Goal: Task Accomplishment & Management: Use online tool/utility

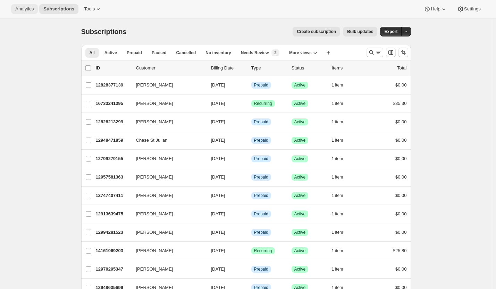
click at [26, 13] on button "Analytics" at bounding box center [24, 9] width 27 height 10
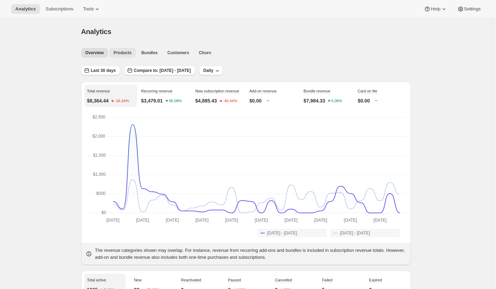
click at [130, 48] on button "Products" at bounding box center [122, 53] width 26 height 10
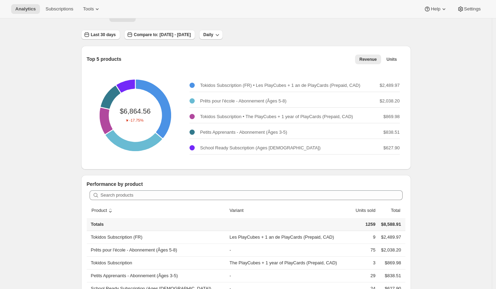
scroll to position [37, 0]
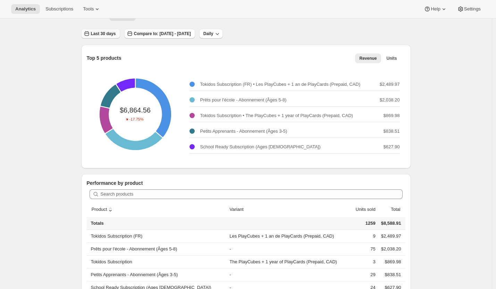
click at [109, 37] on button "Last 30 days" at bounding box center [100, 34] width 39 height 10
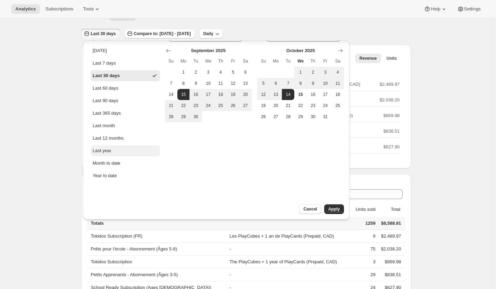
scroll to position [15, 0]
click at [107, 172] on button "Year to date" at bounding box center [125, 175] width 69 height 11
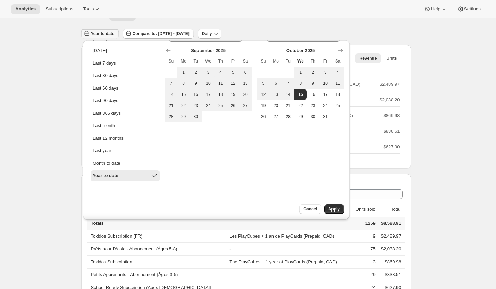
type input "2025-01-01"
type input "2025-10-15"
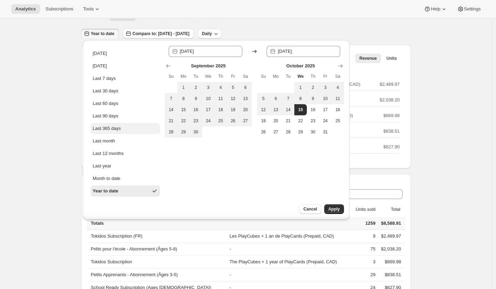
click at [134, 133] on button "Last 365 days" at bounding box center [125, 128] width 69 height 11
type input "2024-10-15"
type input "2025-10-14"
click at [335, 211] on span "Apply" at bounding box center [333, 209] width 11 height 6
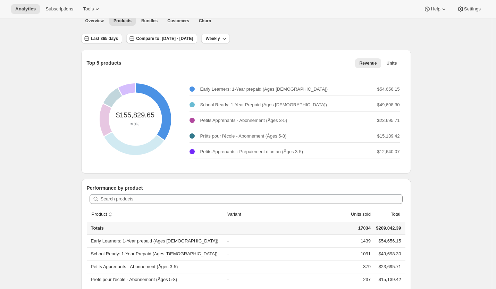
scroll to position [34, 0]
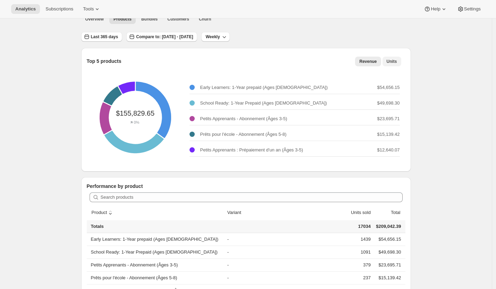
click at [393, 62] on span "Units" at bounding box center [391, 62] width 10 height 6
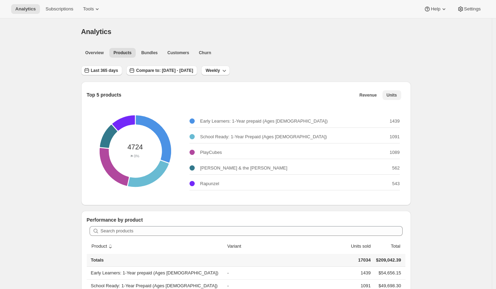
scroll to position [0, 0]
click at [157, 55] on span "Bundles" at bounding box center [149, 53] width 16 height 6
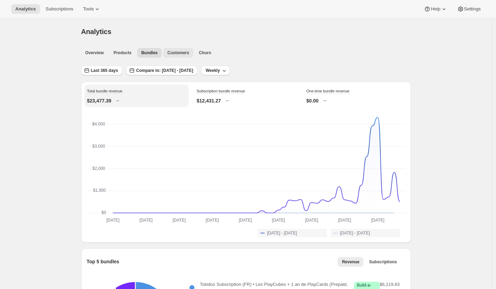
click at [181, 51] on span "Customers" at bounding box center [178, 53] width 22 height 6
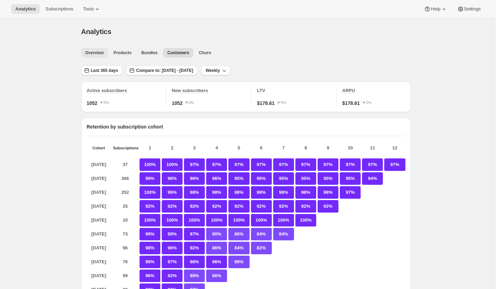
click at [108, 56] on button "Overview" at bounding box center [94, 53] width 27 height 10
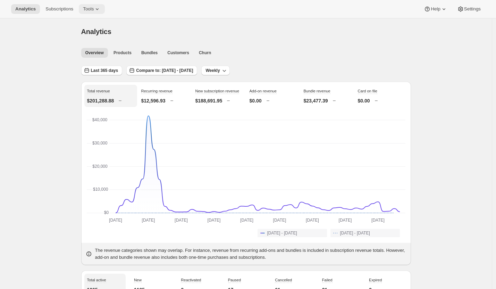
click at [94, 10] on icon at bounding box center [97, 9] width 7 height 7
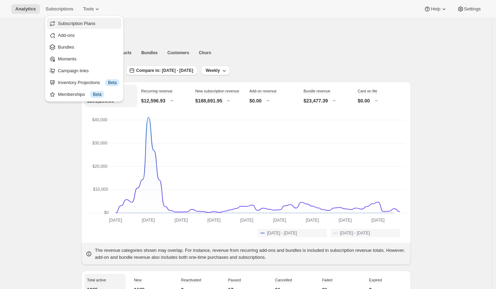
click at [99, 23] on span "Subscription Plans" at bounding box center [88, 23] width 61 height 7
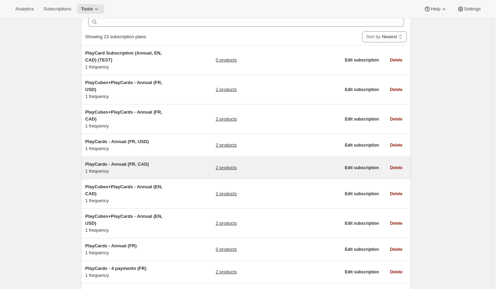
scroll to position [36, 0]
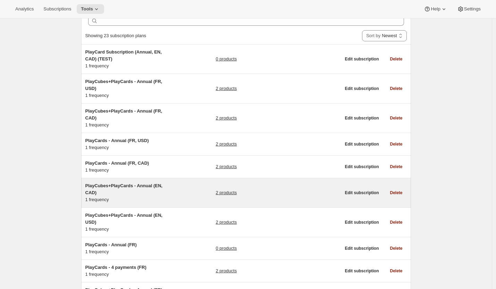
click at [294, 189] on div "2 products" at bounding box center [277, 192] width 125 height 21
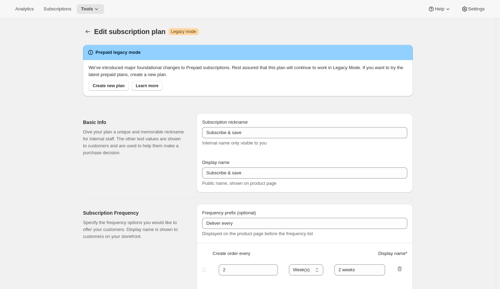
type input "PlayCubes+PlayCards - Annual (EN, CAD)"
type input "Pay Early - <b>SAVE 25%</b> (<del>419.99 CAD</del>)"
select select "ENABLED"
select select "MONTH"
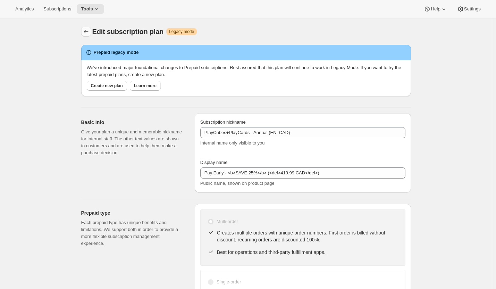
click at [89, 30] on icon "Subscription plans" at bounding box center [86, 31] width 7 height 7
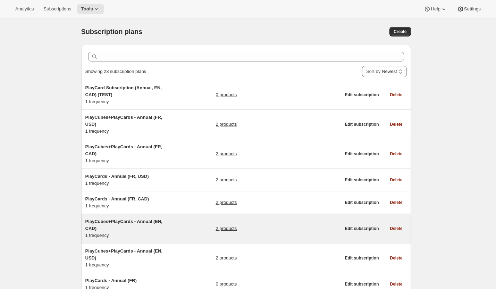
click at [227, 226] on link "2 products" at bounding box center [225, 228] width 21 height 7
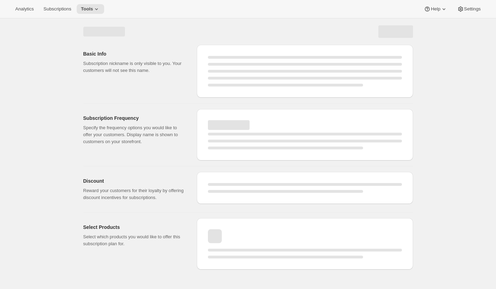
select select "WEEK"
select select "MONTH"
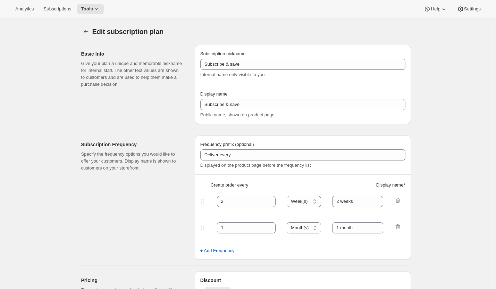
type input "PlayCubes+PlayCards - Annual (EN, CAD)"
type input "Pay Early - <b>SAVE 25%</b> (<del>419.99 CAD</del>)"
select select "ENABLED"
select select "MONTH"
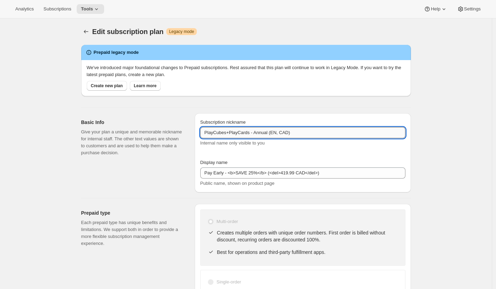
click at [260, 129] on input "PlayCubes+PlayCards - Annual (EN, CAD)" at bounding box center [302, 132] width 205 height 11
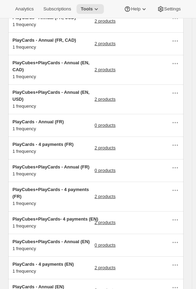
scroll to position [156, 0]
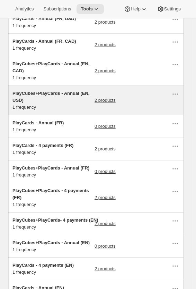
click at [47, 94] on span "PlayCubes+PlayCards - Annual (EN, USD)" at bounding box center [50, 97] width 77 height 12
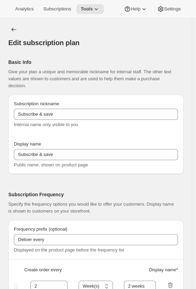
type input "PlayCubes+PlayCards - Annual (EN, USD)"
type input "Pay Early - <b>SAVE $179.99</b> (<del>419.99 USD</del>)"
select select "ENABLED"
select select "MONTH"
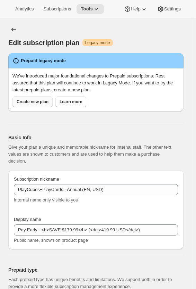
click at [35, 100] on span "Create new plan" at bounding box center [33, 102] width 32 height 6
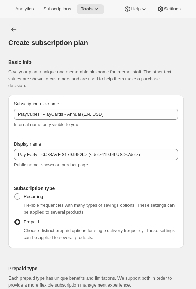
checkbox input "true"
click at [12, 30] on icon "Subscription plans" at bounding box center [13, 29] width 7 height 7
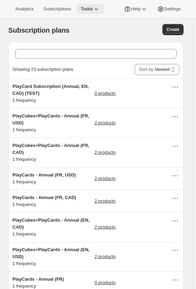
click at [83, 11] on span "Tools" at bounding box center [87, 9] width 12 height 6
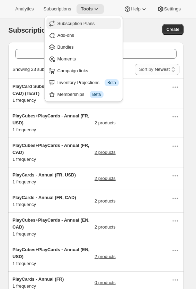
click at [78, 22] on span "Subscription Plans" at bounding box center [76, 23] width 37 height 5
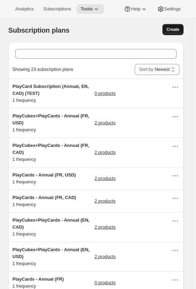
click at [175, 32] on span "Create" at bounding box center [173, 30] width 13 height 6
select select "WEEK"
select select "MONTH"
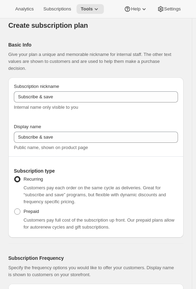
scroll to position [18, 0]
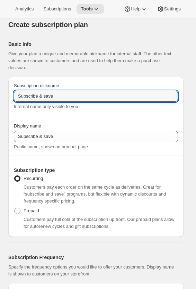
click at [58, 99] on input "Subscribe & save" at bounding box center [96, 96] width 164 height 11
click at [40, 94] on input "Subscribe & save" at bounding box center [96, 96] width 164 height 11
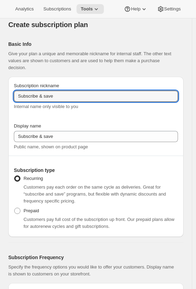
click at [40, 94] on input "Subscribe & save" at bounding box center [96, 96] width 164 height 11
paste input "PlayCards - Annual (EN, USD)"
type input "2026 PlayCards - Annual (EN, USD)"
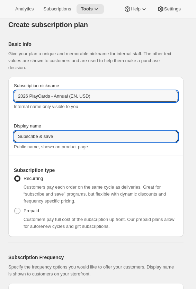
click at [54, 136] on input "Subscribe & save" at bounding box center [96, 136] width 164 height 11
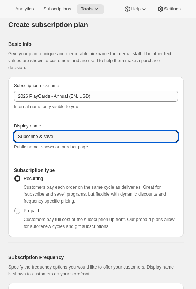
click at [54, 136] on input "Subscribe & save" at bounding box center [96, 136] width 164 height 11
paste input "Pay Early - <b>SAVE 33%</b> (<del>239.99 USD</del>)"
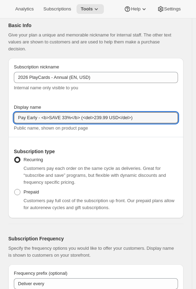
scroll to position [37, 0]
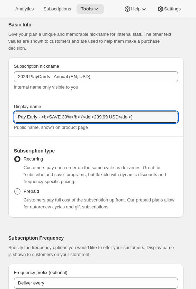
type input "Pay Early - <b>SAVE 33%</b> (<del>239.99 USD</del>)"
click at [20, 188] on span at bounding box center [17, 191] width 7 height 7
click at [15, 188] on input "Prepaid" at bounding box center [14, 188] width 0 height 0
radio input "true"
select select "MONTH"
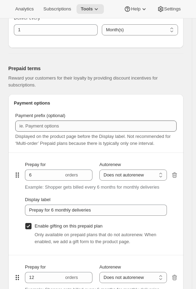
scroll to position [488, 0]
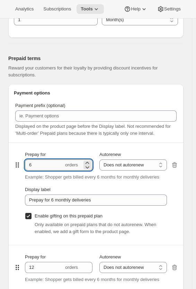
click at [46, 170] on input "6" at bounding box center [44, 164] width 39 height 11
type input "12"
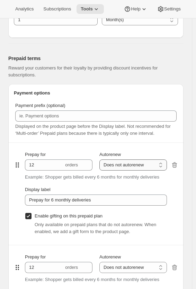
select select "ENABLED"
type input "Prepay for 6 monthly deliveries, Autorenews"
checkbox input "false"
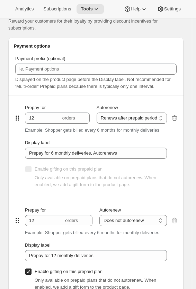
scroll to position [536, 0]
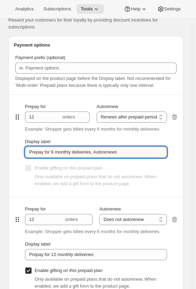
click at [77, 157] on input "Prepay for 6 monthly deliveries, Autorenews" at bounding box center [96, 151] width 142 height 11
click at [44, 158] on input "Prepay for 6 monthly deliveries, Autorenews" at bounding box center [96, 151] width 142 height 11
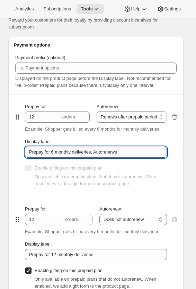
click at [44, 158] on input "Prepay for 6 monthly deliveries, Autorenews" at bounding box center [96, 151] width 142 height 11
paste input "✔️ 3 new PlayCards every 3 months."
click at [37, 158] on input "✔️ 3 new PlayCards every 3 months." at bounding box center [96, 151] width 142 height 11
drag, startPoint x: 40, startPoint y: 159, endPoint x: 19, endPoint y: 159, distance: 20.1
click at [19, 159] on div "Prepay for 12 orders Autorenew Does not autorenew Renews after prepaid period R…" at bounding box center [96, 146] width 164 height 102
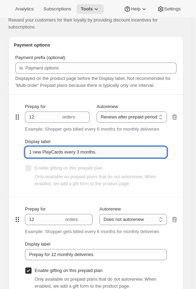
click at [82, 158] on input "1 new PlayCards every 3 months." at bounding box center [96, 151] width 142 height 11
click at [78, 158] on input "1 new PlayCards every 3 months." at bounding box center [96, 151] width 142 height 11
click at [33, 158] on input "1 new PlayCards every months." at bounding box center [96, 151] width 142 height 11
click at [77, 158] on input "3 new PlayCards every months." at bounding box center [96, 151] width 142 height 11
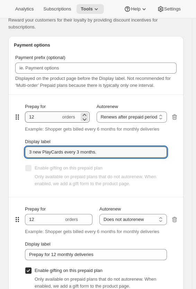
type input "3 new PlayCards every 3 months."
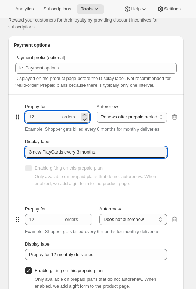
click at [34, 122] on input "12" at bounding box center [43, 116] width 36 height 11
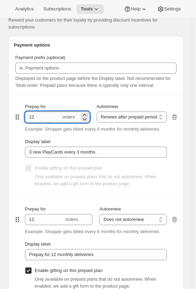
click at [34, 122] on input "12" at bounding box center [43, 116] width 36 height 11
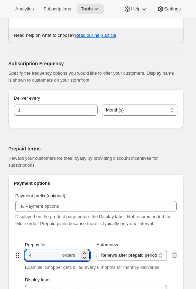
scroll to position [397, 0]
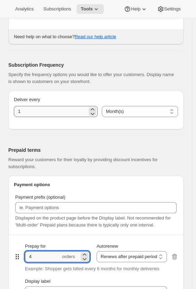
type input "4"
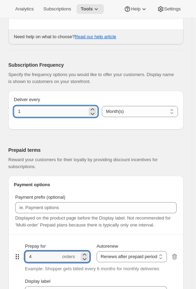
click at [48, 117] on input "1" at bounding box center [51, 111] width 74 height 11
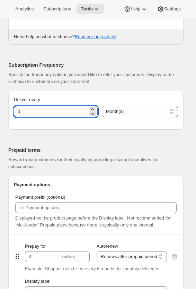
click at [48, 117] on input "1" at bounding box center [51, 111] width 74 height 11
type input "3"
click at [119, 129] on div "Deliver every 3 Day(s) Week(s) Month(s) Year(s) Month(s)" at bounding box center [96, 110] width 176 height 39
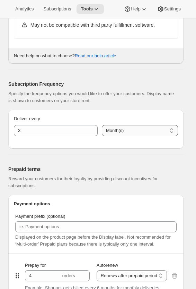
scroll to position [377, 0]
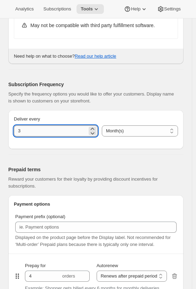
click at [80, 136] on input "3" at bounding box center [51, 130] width 74 height 11
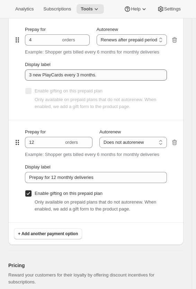
scroll to position [617, 0]
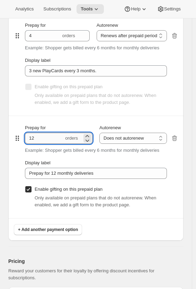
click at [49, 144] on input "12" at bounding box center [44, 138] width 39 height 11
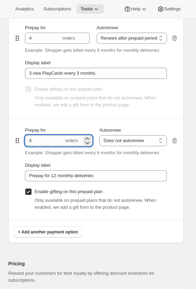
scroll to position [615, 0]
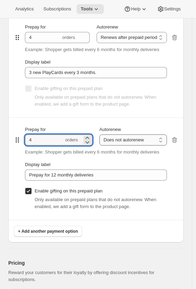
type input "4"
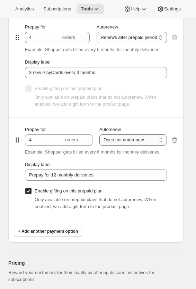
select select "ENABLED"
type input "Prepay for 12 monthly deliveries, Autorenews"
checkbox input "false"
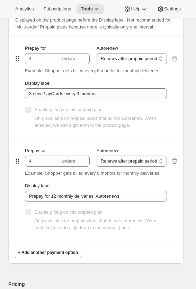
scroll to position [607, 0]
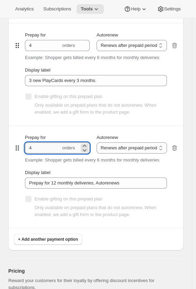
click at [45, 153] on input "4" at bounding box center [43, 147] width 36 height 11
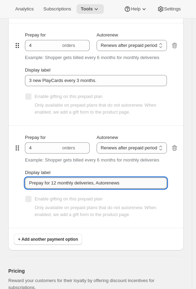
click at [108, 187] on input "Prepay for 12 monthly deliveries, Autorenews" at bounding box center [96, 182] width 142 height 11
click at [178, 151] on icon "button" at bounding box center [174, 147] width 7 height 7
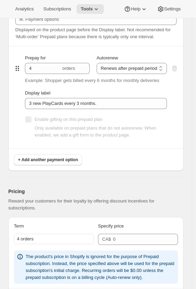
scroll to position [584, 0]
click at [59, 163] on span "+ Add another payment option" at bounding box center [48, 160] width 60 height 6
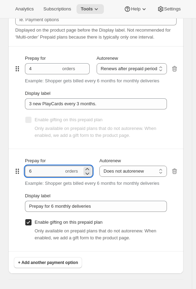
click at [51, 174] on input "6" at bounding box center [44, 170] width 39 height 11
type input "1"
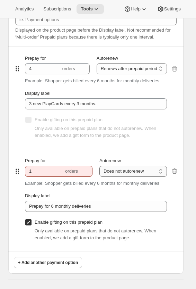
select select "ENABLED"
type input "Prepay for 6 monthly deliveries, Autorenews"
checkbox input "false"
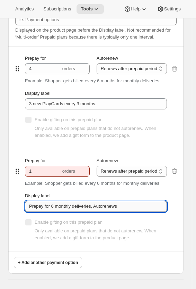
click at [53, 212] on input "Prepay for 6 monthly deliveries, Autorenews" at bounding box center [96, 206] width 142 height 11
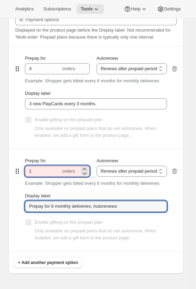
click at [34, 177] on input "1" at bounding box center [43, 170] width 36 height 11
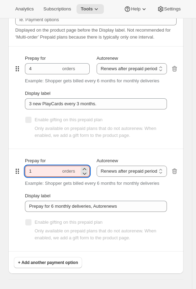
click at [34, 177] on input "1" at bounding box center [43, 170] width 36 height 11
type input "2"
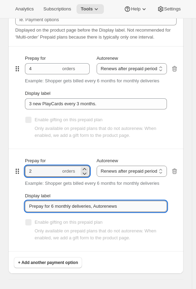
click at [49, 211] on input "Prepay for 6 monthly deliveries, Autorenews" at bounding box center [96, 206] width 142 height 11
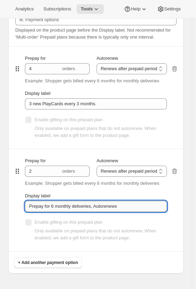
click at [60, 212] on input "Prepay for 6 monthly deliveries, Autorenews" at bounding box center [96, 206] width 142 height 11
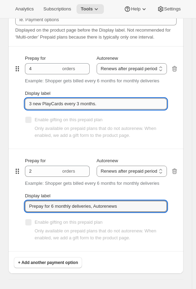
click at [49, 109] on input "3 new PlayCards every 3 months." at bounding box center [96, 103] width 142 height 11
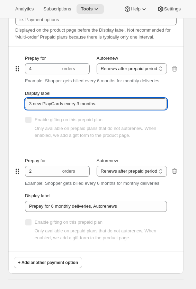
click at [49, 109] on input "3 new PlayCards every 3 months." at bounding box center [96, 103] width 142 height 11
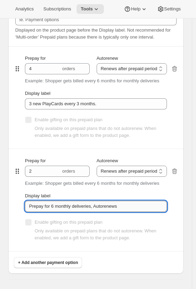
click at [55, 210] on input "Prepay for 6 monthly deliveries, Autorenews" at bounding box center [96, 206] width 142 height 11
paste input "3 new PlayCards every 3 months."
drag, startPoint x: 32, startPoint y: 213, endPoint x: 23, endPoint y: 213, distance: 8.7
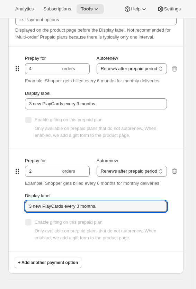
click at [23, 213] on div "Prepay for 2 orders Autorenew Does not autorenew Renews after prepaid period Re…" at bounding box center [96, 200] width 164 height 102
drag, startPoint x: 80, startPoint y: 211, endPoint x: 77, endPoint y: 212, distance: 3.5
click at [77, 212] on input "6 new PlayCards every 3 months." at bounding box center [96, 206] width 142 height 11
click at [130, 224] on div "Enable gifting on this prepaid plan Only available on prepaid plans that do not…" at bounding box center [96, 229] width 142 height 24
type input "6 new PlayCards every 6 months."
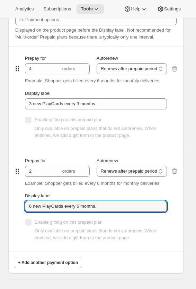
click at [188, 130] on div "Create subscription plan. This page is ready Create subscription plan Basic Inf…" at bounding box center [96, 149] width 192 height 1430
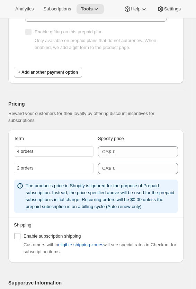
scroll to position [777, 0]
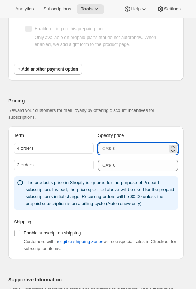
click at [126, 153] on input "number" at bounding box center [140, 148] width 55 height 11
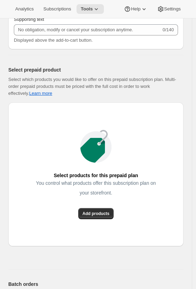
scroll to position [1076, 0]
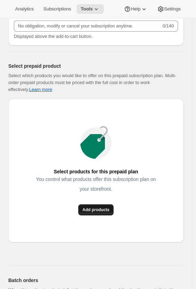
type input "159"
click at [109, 211] on button "Add products" at bounding box center [95, 209] width 35 height 11
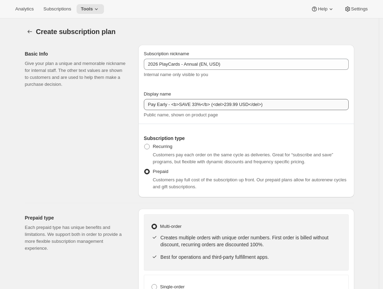
scroll to position [0, 0]
click at [200, 7] on icon at bounding box center [348, 9] width 7 height 7
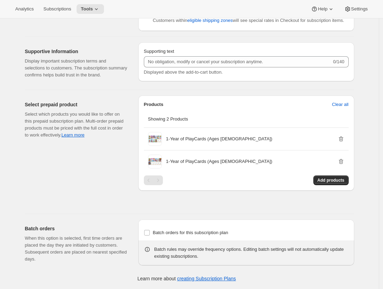
scroll to position [816, 0]
click at [100, 236] on p "When this option is selected, first time orders are placed the day they are ini…" at bounding box center [76, 249] width 102 height 28
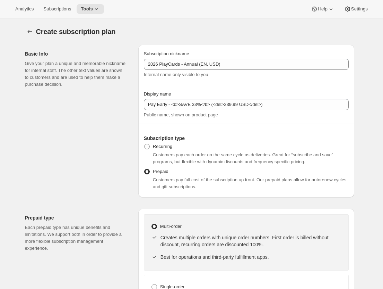
scroll to position [0, 0]
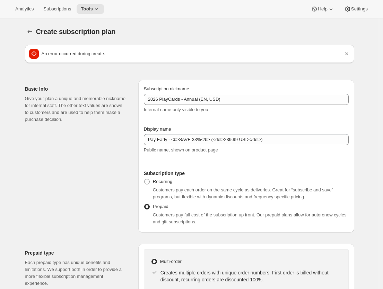
click at [167, 48] on div "An error occurred during create." at bounding box center [190, 54] width 330 height 18
click at [101, 54] on span "An error occurred during create." at bounding box center [74, 53] width 64 height 5
click at [200, 54] on icon "Dismiss notification" at bounding box center [346, 53] width 3 height 3
click at [200, 53] on icon "Dismiss notification" at bounding box center [346, 53] width 7 height 7
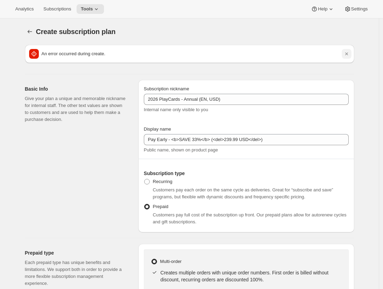
click at [200, 53] on icon "Dismiss notification" at bounding box center [346, 53] width 7 height 7
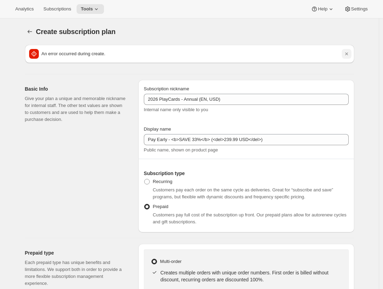
click at [200, 53] on icon "Dismiss notification" at bounding box center [346, 53] width 7 height 7
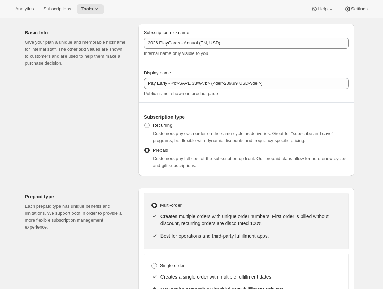
scroll to position [54, 0]
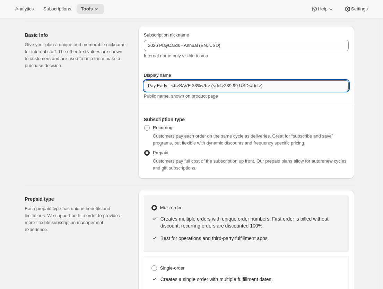
click at [200, 83] on input "Pay Early - <b>SAVE 33%</b> (<del>239.99 USD</del>)" at bounding box center [246, 85] width 205 height 11
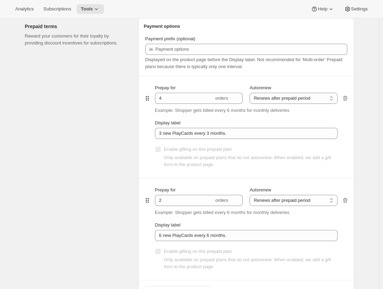
scroll to position [432, 0]
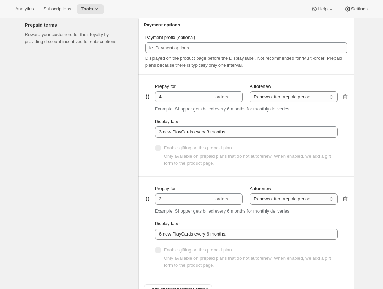
click at [200, 198] on icon "button" at bounding box center [345, 198] width 5 height 5
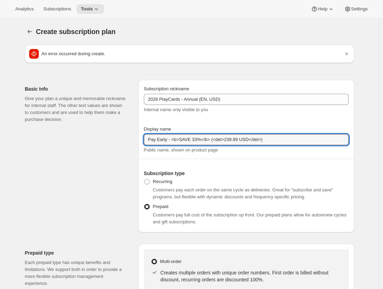
scroll to position [0, 0]
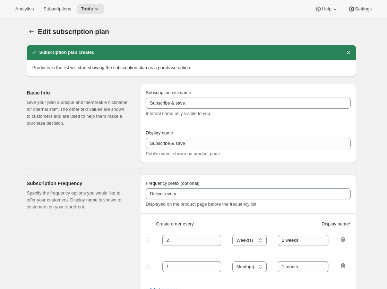
type input "2026 PlayCards - Annual (EN, USD)"
type input "Pay Early - <b>SAVE 33%</b> (<del>239.99 USD</del>)"
select select "ENABLED"
select select "MONTH"
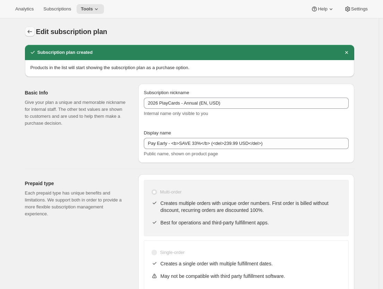
click at [33, 32] on icon "Subscription plans" at bounding box center [29, 31] width 7 height 7
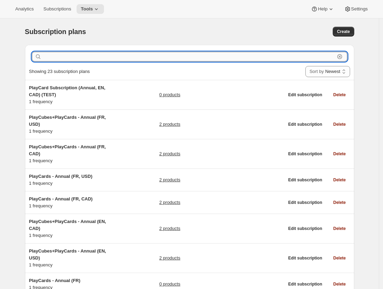
click at [97, 56] on input "text" at bounding box center [189, 57] width 292 height 10
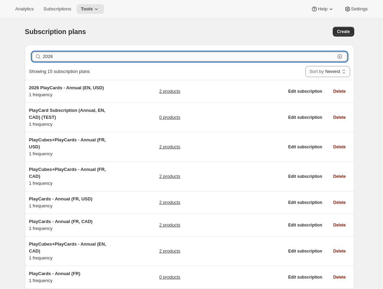
type input "2026"
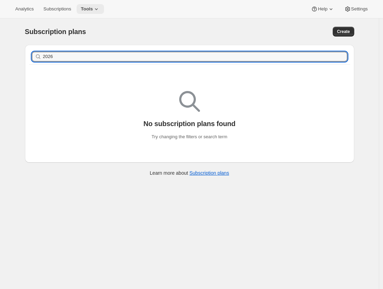
click at [87, 4] on button "Tools" at bounding box center [90, 9] width 27 height 10
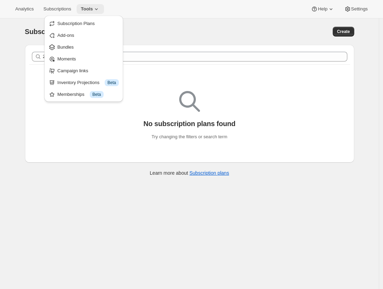
click at [87, 4] on button "Tools" at bounding box center [90, 9] width 27 height 10
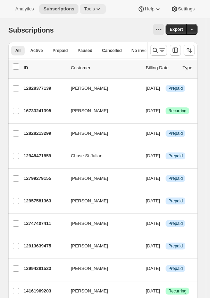
click at [95, 7] on icon at bounding box center [98, 9] width 7 height 7
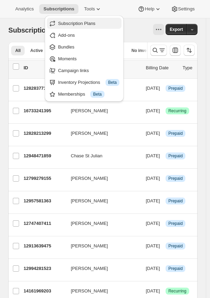
click at [91, 25] on span "Subscription Plans" at bounding box center [76, 23] width 37 height 5
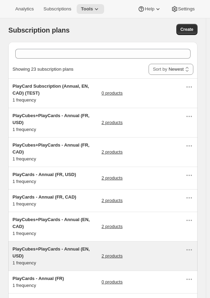
click at [59, 247] on span "PlayCubes+PlayCards - Annual (EN, USD)" at bounding box center [50, 253] width 77 height 12
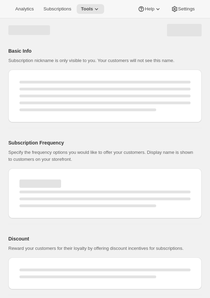
select select "WEEK"
select select "MONTH"
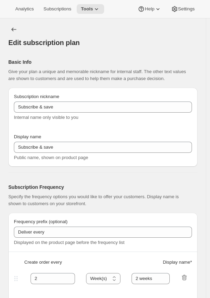
type input "PlayCubes+PlayCards - Annual (EN, USD)"
type input "Pay Early - <b>SAVE $179.99</b> (<del>419.99 USD</del>)"
select select "ENABLED"
select select "MONTH"
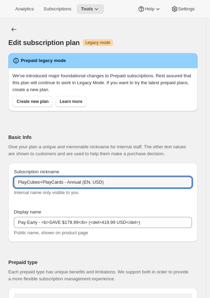
click at [139, 180] on input "PlayCubes+PlayCards - Annual (EN, USD)" at bounding box center [103, 182] width 178 height 11
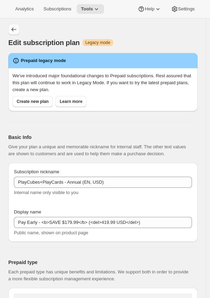
click at [13, 30] on icon "Subscription plans" at bounding box center [13, 29] width 7 height 7
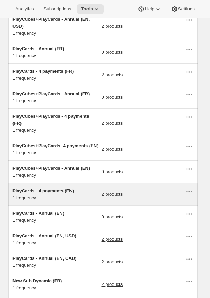
scroll to position [231, 0]
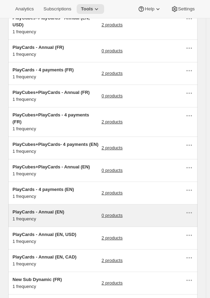
click at [61, 215] on span "PlayCards - Annual (EN)" at bounding box center [38, 212] width 52 height 5
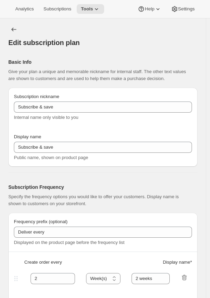
type input "PlayCards - Annual (EN)"
type input "Annual (1 Payment for the Year - SAVE 25%)"
select select "ENABLED"
select select "MONTH"
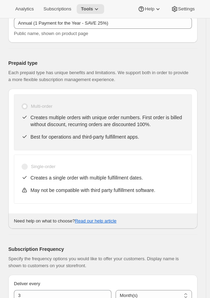
scroll to position [143, 0]
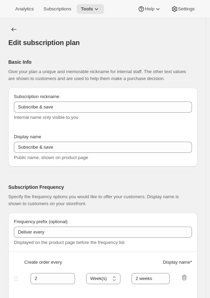
type input "PlayCards - Annual (EN)"
type input "Annual (1 Payment for the Year - SAVE 25%)"
select select "ENABLED"
select select "MONTH"
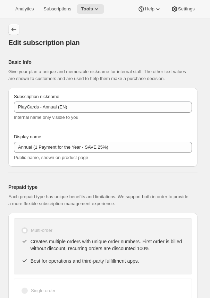
click at [16, 34] on button "Subscription plans" at bounding box center [13, 29] width 11 height 11
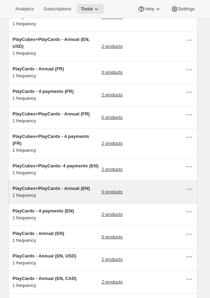
scroll to position [224, 0]
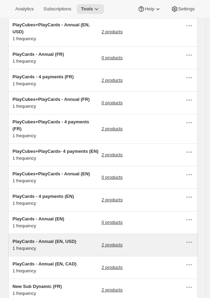
click at [60, 252] on div "PlayCards - Annual (EN, USD) 1 frequency" at bounding box center [55, 245] width 87 height 14
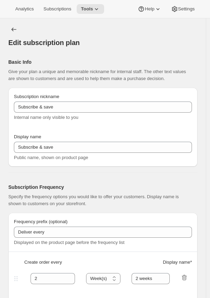
type input "PlayCards - Annual (EN, USD)"
type input "Pay Early - <b>SAVE 33%</b> (<del>239.99 USD</del>)"
select select "ENABLED"
select select "MONTH"
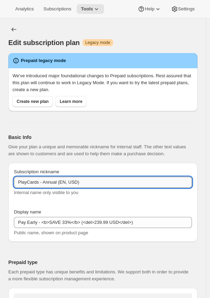
click at [121, 184] on input "PlayCards - Annual (EN, USD)" at bounding box center [103, 182] width 178 height 11
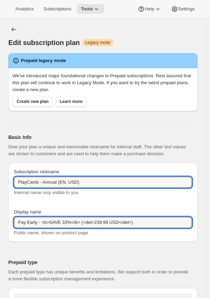
click at [60, 222] on input "Pay Early - <b>SAVE 33%</b> (<del>239.99 USD</del>)" at bounding box center [103, 222] width 178 height 11
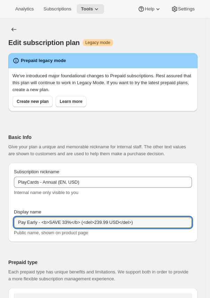
click at [60, 222] on input "Pay Early - <b>SAVE 33%</b> (<del>239.99 USD</del>)" at bounding box center [103, 222] width 178 height 11
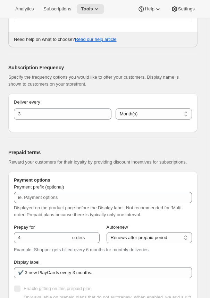
scroll to position [400, 0]
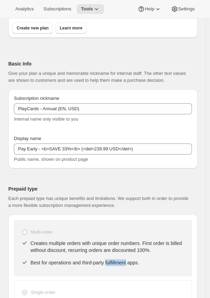
click at [122, 262] on p "Best for operations and third-party fulfillment apps." at bounding box center [108, 263] width 154 height 7
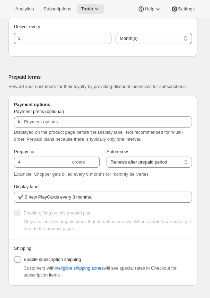
scroll to position [499, 0]
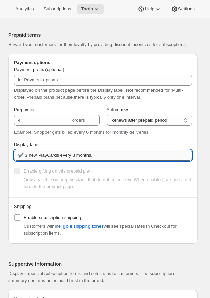
click at [80, 161] on input "✔️ 3 new PlayCards every 3 months." at bounding box center [103, 155] width 178 height 11
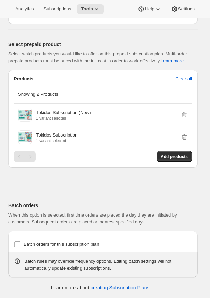
scroll to position [817, 0]
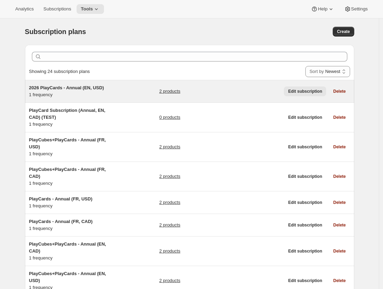
click at [301, 91] on span "Edit subscription" at bounding box center [305, 91] width 34 height 6
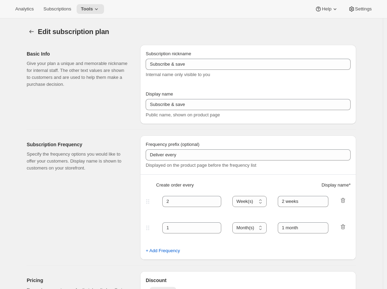
type input "2026 PlayCards - Annual (EN, USD)"
type input "Pay Early - <b>SAVE 33%</b> (<del>239.99 USD</del>)"
select select "ENABLED"
select select "MONTH"
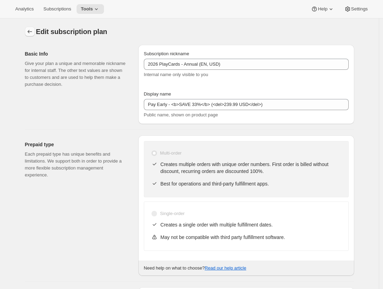
click at [29, 34] on icon "Subscription plans" at bounding box center [29, 31] width 7 height 7
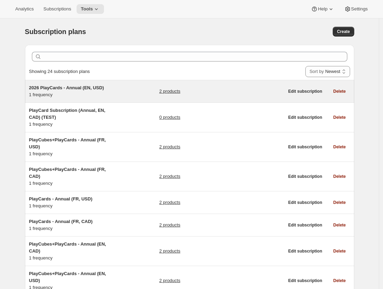
click at [167, 90] on link "2 products" at bounding box center [169, 91] width 21 height 7
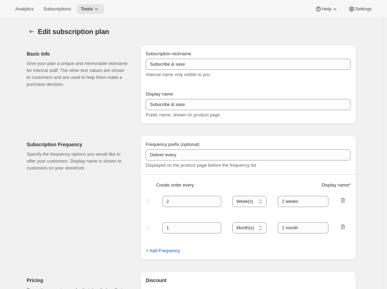
type input "2026 PlayCards - Annual (EN, USD)"
type input "Pay Early - <b>SAVE 33%</b> (<del>239.99 USD</del>)"
select select "ENABLED"
select select "MONTH"
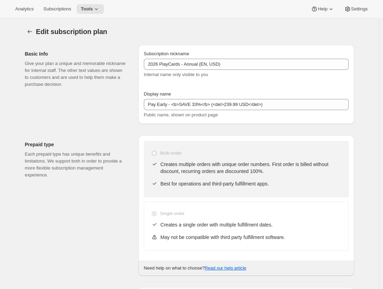
click at [361, 2] on div "Analytics Subscriptions Tools Help Settings" at bounding box center [191, 9] width 383 height 18
click at [360, 6] on button "Settings" at bounding box center [356, 9] width 32 height 10
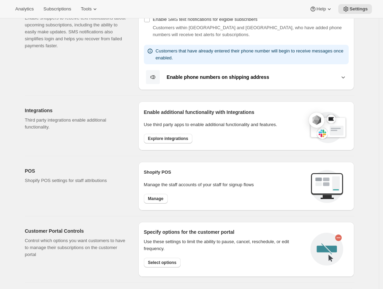
scroll to position [157, 0]
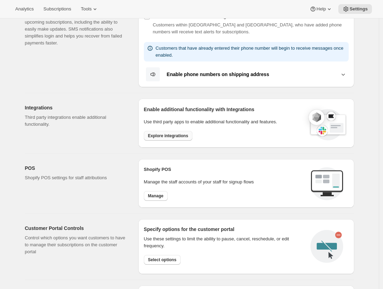
click at [175, 136] on span "Explore integrations" at bounding box center [168, 136] width 40 height 6
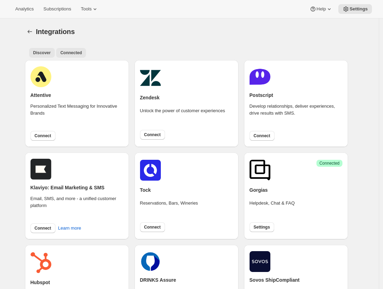
click at [75, 53] on span "Connected" at bounding box center [71, 53] width 22 height 6
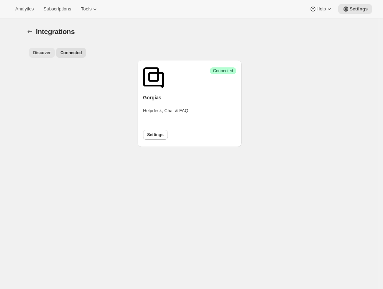
click at [55, 55] on button "Discover" at bounding box center [42, 53] width 26 height 10
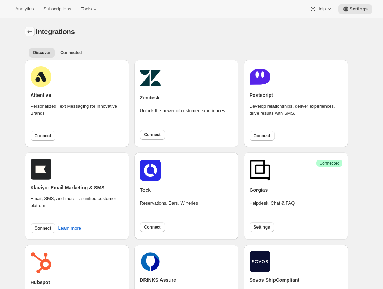
click at [29, 32] on icon "Settings" at bounding box center [29, 31] width 7 height 7
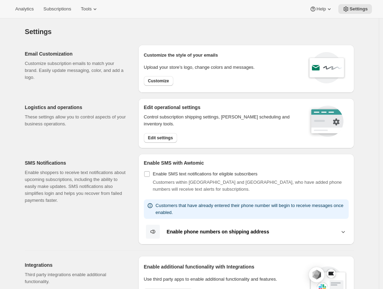
scroll to position [9, 0]
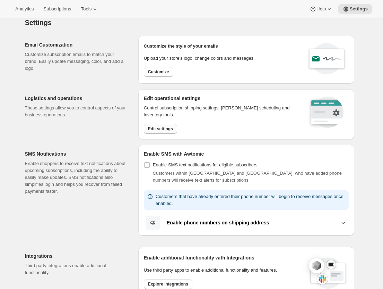
click at [154, 130] on span "Edit settings" at bounding box center [160, 129] width 25 height 6
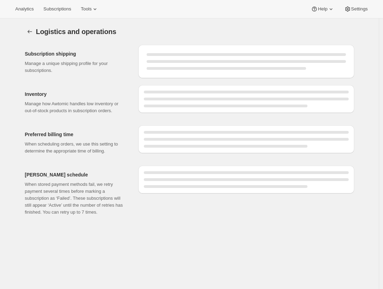
select select "DAY"
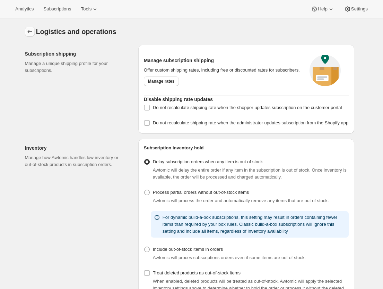
click at [31, 27] on button "Settings" at bounding box center [30, 32] width 10 height 10
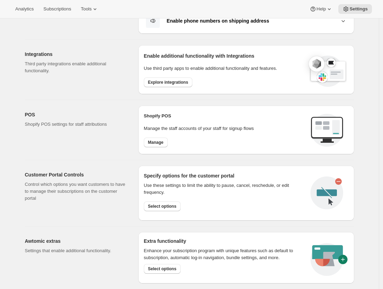
scroll to position [211, 0]
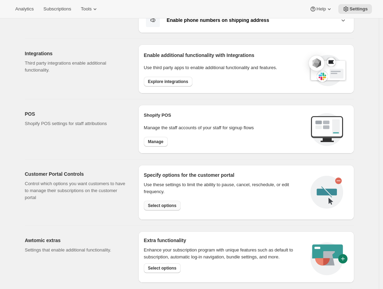
click at [170, 206] on span "Select options" at bounding box center [162, 206] width 28 height 6
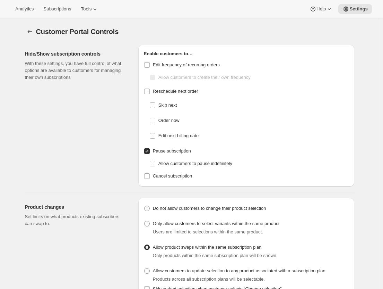
click at [150, 152] on input "Pause subscription" at bounding box center [147, 151] width 6 height 6
checkbox input "false"
click at [31, 29] on icon "Settings" at bounding box center [29, 31] width 7 height 7
click at [28, 32] on button "Settings" at bounding box center [30, 32] width 10 height 10
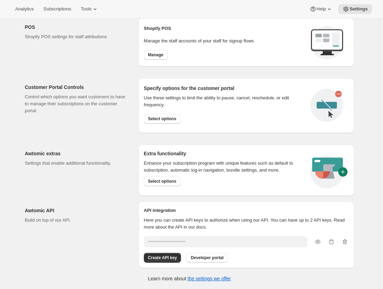
scroll to position [298, 0]
click at [167, 180] on span "Select options" at bounding box center [162, 181] width 28 height 6
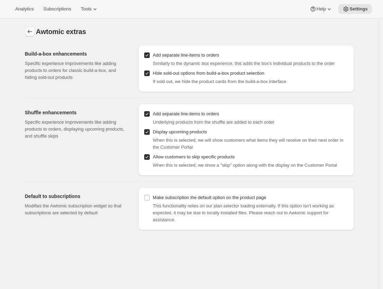
click at [33, 32] on icon "Settings" at bounding box center [29, 31] width 7 height 7
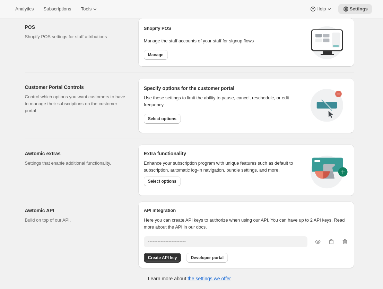
scroll to position [298, 0]
click at [320, 239] on icon "button" at bounding box center [318, 241] width 7 height 7
type input "••••••••••••••••••••••••"
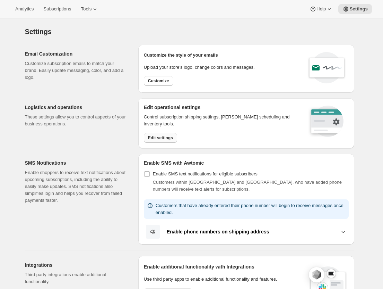
scroll to position [0, 0]
click at [163, 80] on span "Customize" at bounding box center [158, 81] width 21 height 6
select select "subscriptionMessage"
select select "5"
select select "15"
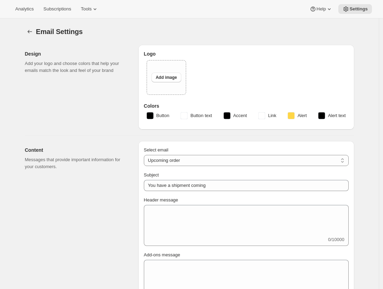
type input "Tokidos"
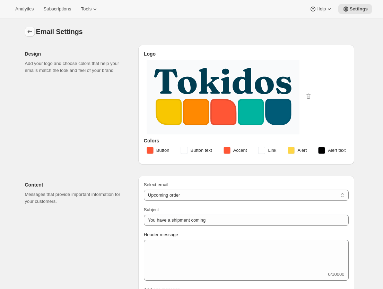
click at [34, 28] on button "Settings" at bounding box center [30, 32] width 10 height 10
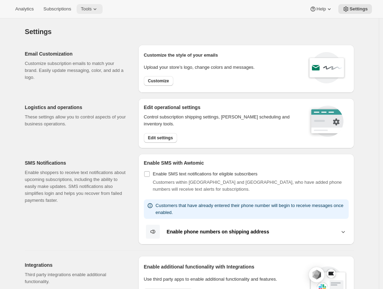
click at [82, 5] on button "Tools" at bounding box center [90, 9] width 26 height 10
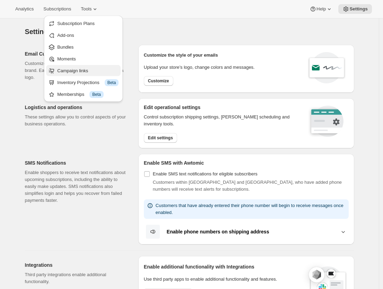
click at [88, 69] on span "Campaign links" at bounding box center [72, 70] width 31 height 5
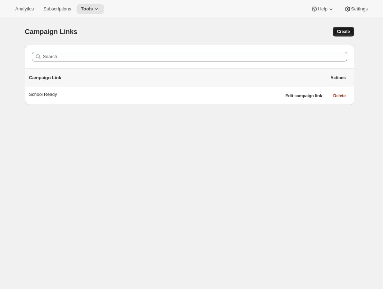
click at [348, 33] on span "Create" at bounding box center [343, 32] width 13 height 6
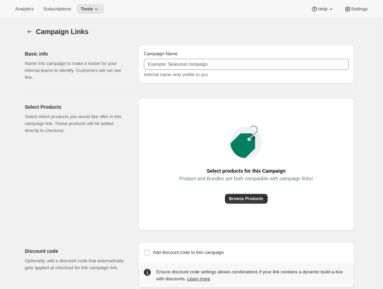
click at [240, 205] on div "Select products for this Campaign Product and Bundles are both compatible with …" at bounding box center [246, 164] width 216 height 133
click at [240, 198] on span "Browse Products" at bounding box center [246, 199] width 34 height 6
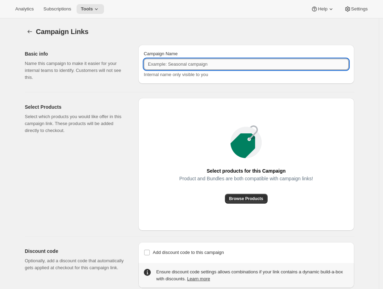
click at [177, 63] on input "Campaign Name" at bounding box center [246, 64] width 205 height 11
click at [235, 197] on span "Browse Products" at bounding box center [246, 199] width 34 height 6
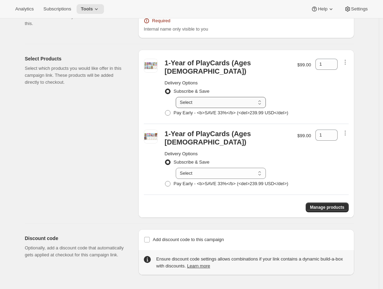
scroll to position [68, 0]
click at [196, 110] on span "Pay Early - <b>SAVE 33%</b> (<del>239.99 USD</del>)" at bounding box center [231, 112] width 115 height 5
click at [165, 110] on input "Pay Early - <b>SAVE 33%</b> (<del>239.99 USD</del>)" at bounding box center [165, 110] width 0 height 0
radio input "true"
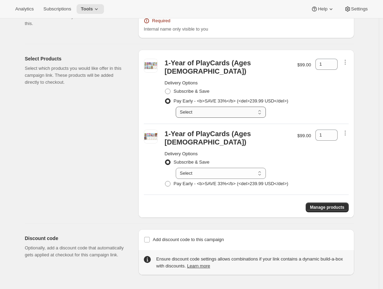
select select "gid://shopify/SellingPlan/2107244595"
click at [181, 180] on span "Pay Early - <b>SAVE 33%</b> (<del>239.99 USD</del>)" at bounding box center [231, 183] width 115 height 7
click at [165, 181] on input "Pay Early - <b>SAVE 33%</b> (<del>239.99 USD</del>)" at bounding box center [165, 181] width 0 height 0
radio input "true"
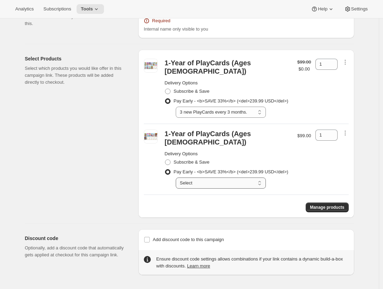
select select "gid://shopify/SellingPlan/2107244595"
click at [324, 207] on span "Manage products" at bounding box center [327, 207] width 34 height 6
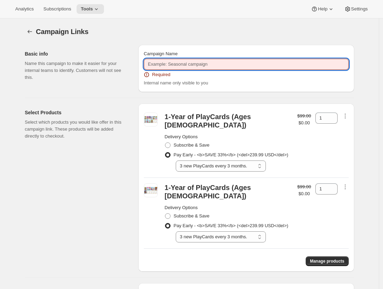
scroll to position [0, 0]
click at [241, 64] on input "Campaign Name" at bounding box center [246, 64] width 205 height 11
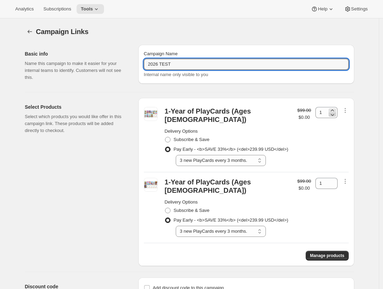
type input "2026 TEST"
click at [332, 113] on icon at bounding box center [332, 114] width 7 height 7
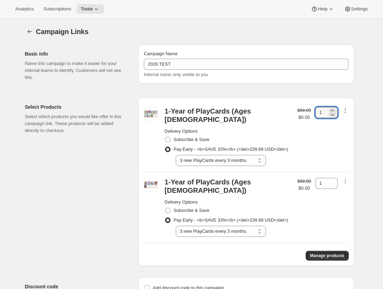
click at [349, 109] on icon "button" at bounding box center [345, 110] width 7 height 7
click at [298, 109] on p "$99.00" at bounding box center [305, 110] width 14 height 7
click at [301, 109] on p "$99.00" at bounding box center [305, 110] width 14 height 7
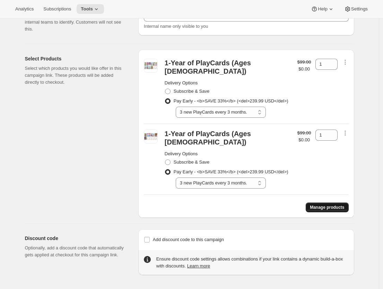
scroll to position [62, 0]
click at [338, 205] on span "Manage products" at bounding box center [327, 207] width 34 height 6
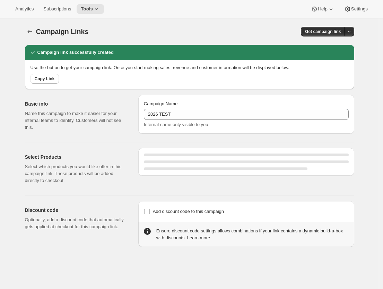
select select "gid://shopify/SellingPlan/2107244595"
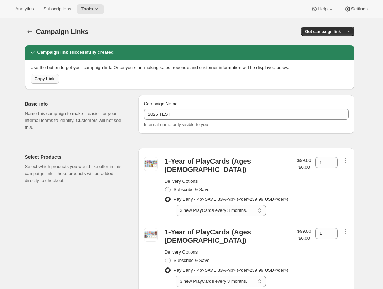
click at [44, 78] on span "Copy Link" at bounding box center [45, 79] width 20 height 6
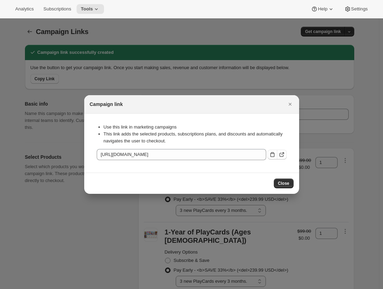
click at [245, 147] on div "Use this link in marketing campaigns This link adds the selected products, subs…" at bounding box center [192, 134] width 190 height 30
click at [270, 155] on icon ":r8i:" at bounding box center [272, 154] width 7 height 7
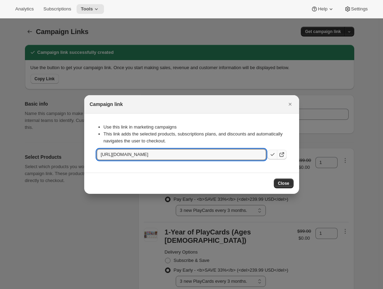
click at [283, 155] on icon ":r8i:" at bounding box center [282, 154] width 7 height 7
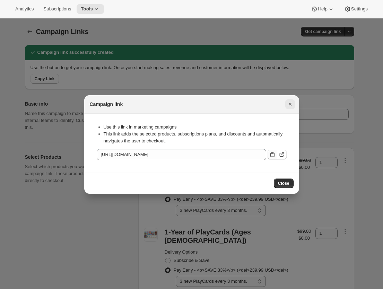
click at [289, 109] on button "Close" at bounding box center [291, 104] width 10 height 10
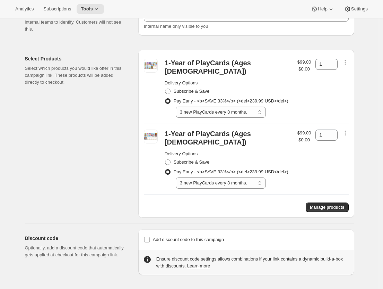
scroll to position [106, 0]
click at [344, 59] on icon "button" at bounding box center [345, 62] width 7 height 7
click at [316, 210] on span "Manage products" at bounding box center [327, 207] width 34 height 6
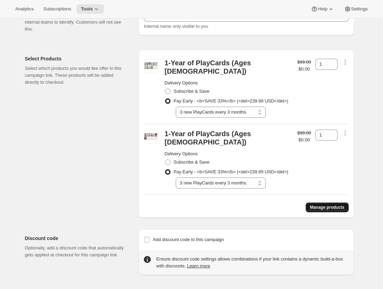
click at [316, 207] on span "Manage products" at bounding box center [327, 207] width 34 height 6
click at [351, 50] on div "1-Year of PlayCards (Ages 3-5) Delivery Options Subscribe & Save Pay Early - <b…" at bounding box center [246, 134] width 216 height 168
click at [346, 59] on icon "button" at bounding box center [345, 62] width 7 height 7
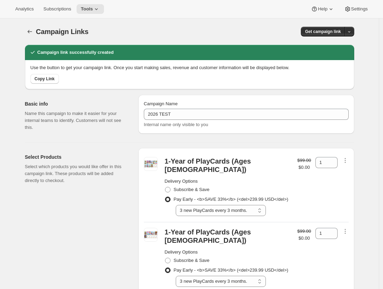
scroll to position [0, 0]
click at [352, 27] on button "button" at bounding box center [350, 32] width 10 height 10
click at [51, 81] on span "Copy Link" at bounding box center [45, 79] width 20 height 6
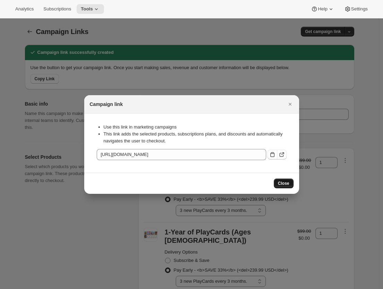
click at [283, 180] on button "Close" at bounding box center [284, 183] width 20 height 10
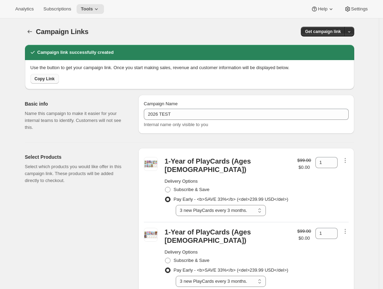
click at [46, 79] on span "Copy Link" at bounding box center [45, 79] width 20 height 6
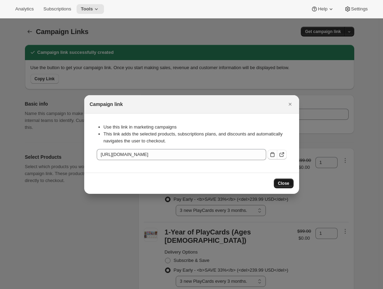
click at [284, 182] on span "Close" at bounding box center [283, 183] width 11 height 6
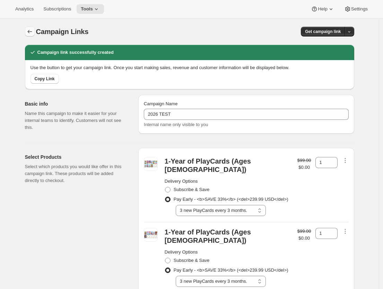
click at [33, 33] on icon "button" at bounding box center [29, 31] width 7 height 7
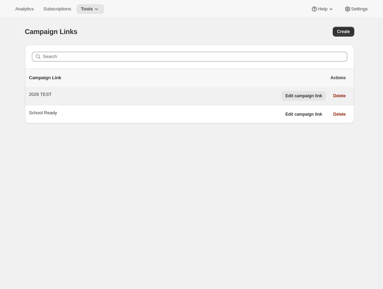
click at [304, 99] on button "Edit campaign link" at bounding box center [303, 96] width 45 height 10
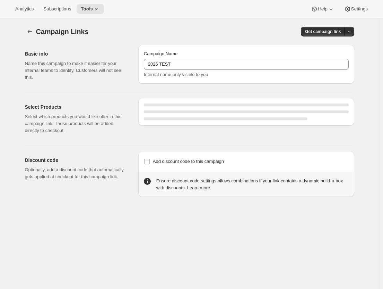
select select "gid://shopify/SellingPlan/2107244595"
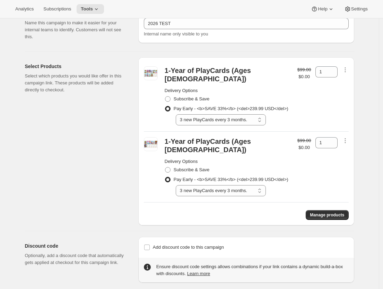
scroll to position [43, 0]
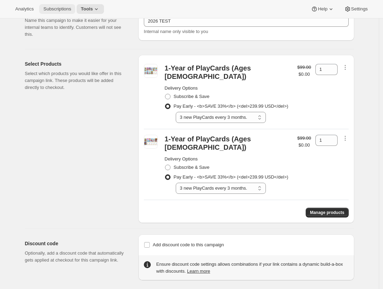
click at [54, 11] on span "Subscriptions" at bounding box center [57, 9] width 28 height 6
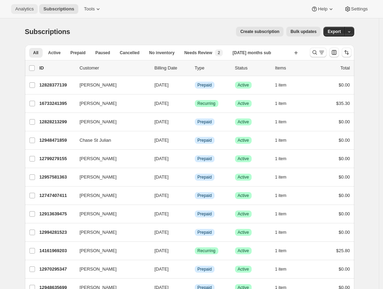
click at [27, 10] on span "Analytics" at bounding box center [24, 9] width 18 height 6
click at [86, 10] on span "Tools" at bounding box center [89, 9] width 11 height 6
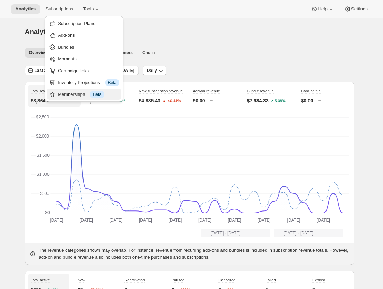
click at [80, 93] on div "Memberships Info Beta" at bounding box center [88, 94] width 61 height 7
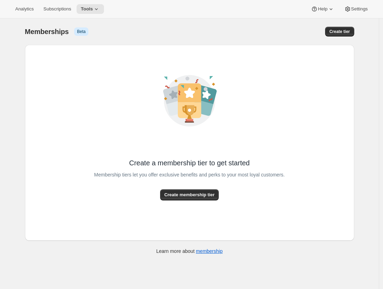
click at [207, 202] on div "Create a membership tier to get started Membership tiers let you offer exclusiv…" at bounding box center [190, 143] width 330 height 196
click at [206, 198] on button "Create membership tier" at bounding box center [189, 194] width 59 height 11
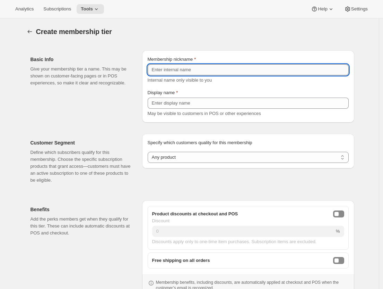
click at [183, 73] on input "Membership nickname" at bounding box center [248, 69] width 201 height 11
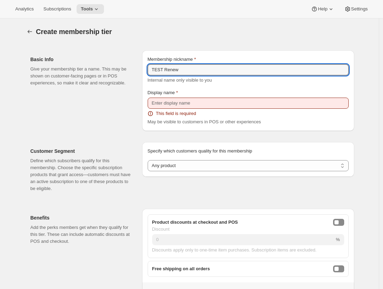
type input "TEST Renew"
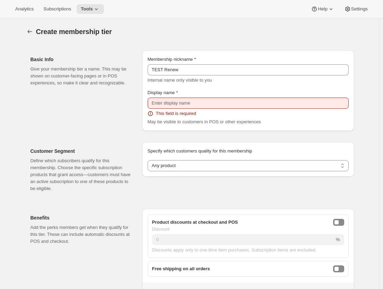
click at [187, 109] on div "Display name This field is required May be visible to customers in POS or other…" at bounding box center [248, 107] width 201 height 36
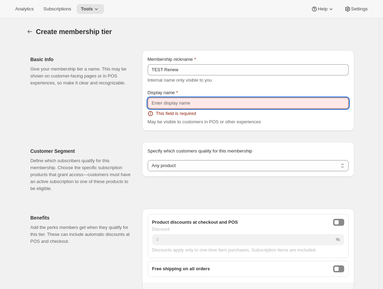
click at [181, 105] on input "Display name" at bounding box center [248, 102] width 201 height 11
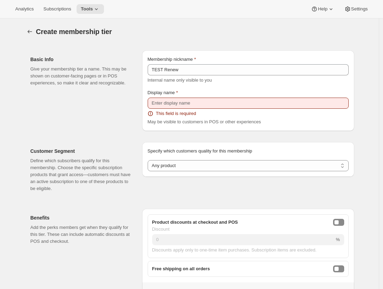
click at [171, 79] on span "Internal name only visible to you" at bounding box center [180, 79] width 65 height 5
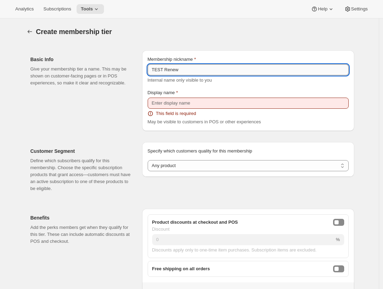
click at [168, 74] on input "TEST Renew" at bounding box center [248, 69] width 201 height 11
click at [160, 69] on input "TEST Renew" at bounding box center [248, 69] width 201 height 11
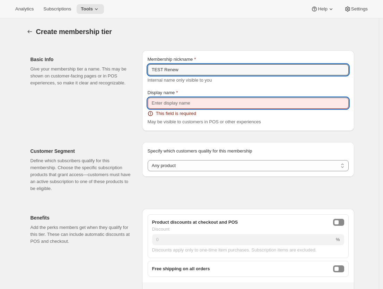
click at [163, 103] on input "Display name" at bounding box center [248, 102] width 201 height 11
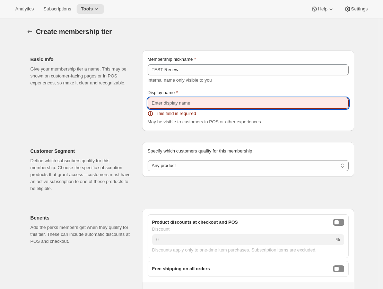
paste input "TEST"
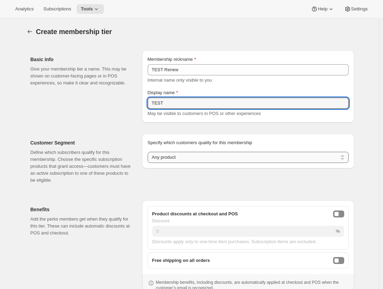
type input "TEST"
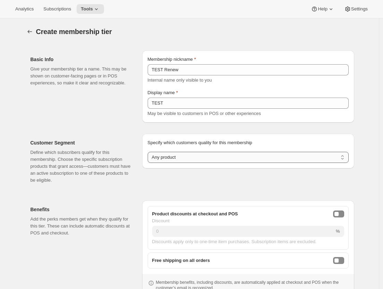
select select "variants"
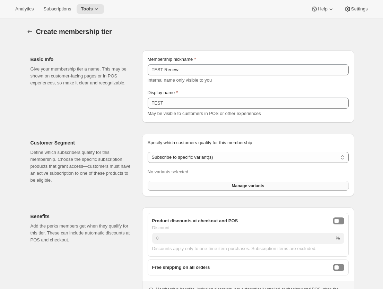
click at [187, 181] on button "Manage variants" at bounding box center [248, 186] width 201 height 10
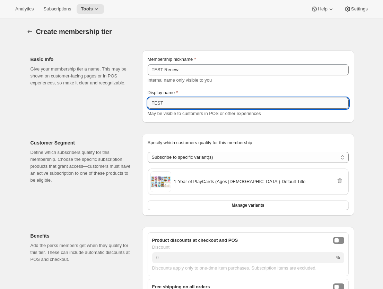
click at [187, 104] on input "TEST" at bounding box center [248, 102] width 201 height 11
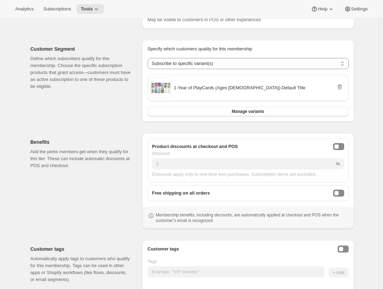
scroll to position [96, 0]
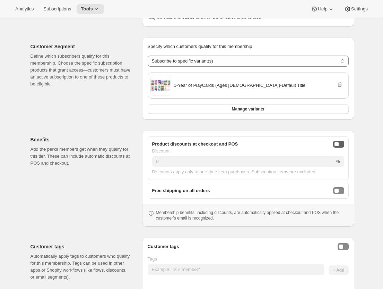
type input "test 3-5"
click at [342, 144] on button "onlineDiscountEnabled" at bounding box center [338, 144] width 11 height 7
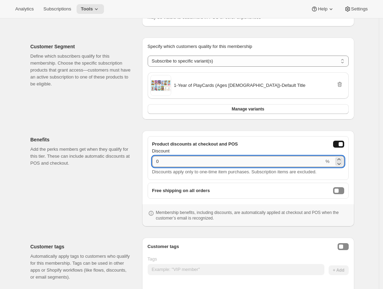
click at [250, 165] on input "0" at bounding box center [238, 161] width 172 height 11
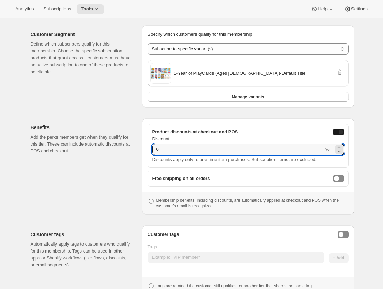
scroll to position [109, 0]
click at [339, 151] on icon at bounding box center [339, 150] width 7 height 7
click at [341, 146] on icon at bounding box center [339, 146] width 3 height 2
click at [316, 152] on input "1" at bounding box center [238, 148] width 172 height 11
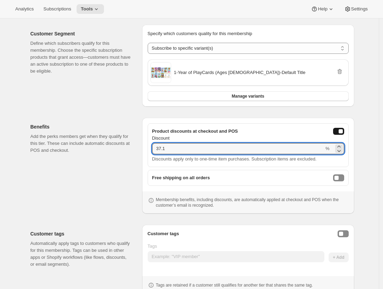
scroll to position [112, 0]
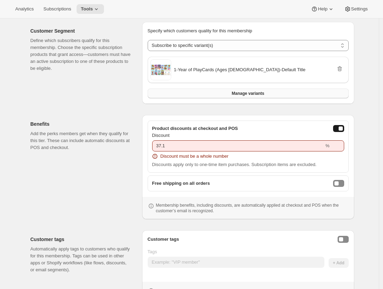
click at [256, 95] on span "Manage variants" at bounding box center [248, 94] width 33 height 6
click at [341, 68] on icon "Remove" at bounding box center [340, 68] width 5 height 5
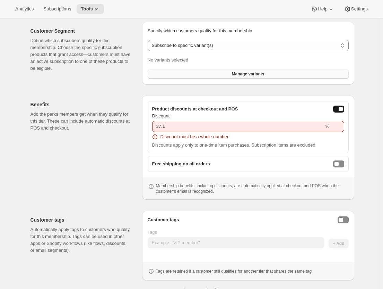
click at [243, 78] on button "Manage variants" at bounding box center [248, 74] width 201 height 10
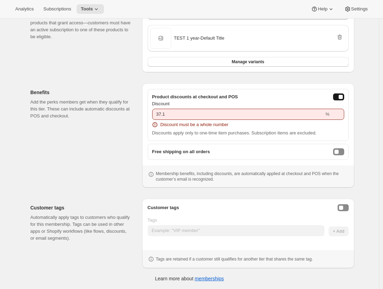
scroll to position [143, 0]
click at [175, 236] on div "Customer tags Tags + Add Tags are retained if a customer still qualifies for an…" at bounding box center [248, 233] width 201 height 58
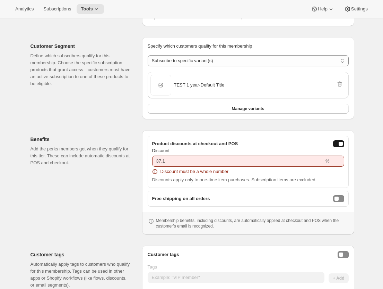
scroll to position [141, 0]
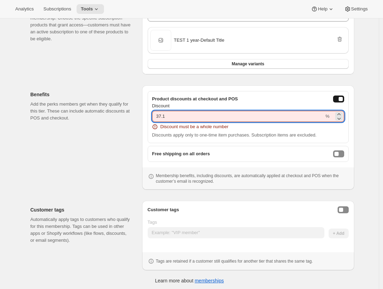
click at [191, 118] on input "37.1" at bounding box center [238, 116] width 172 height 11
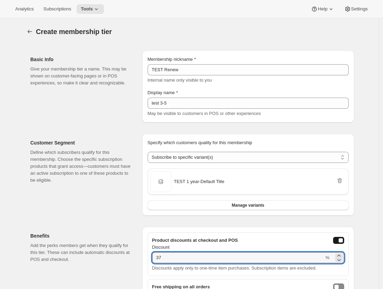
scroll to position [0, 0]
type input "37"
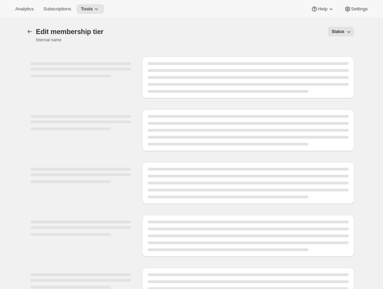
select select "variants"
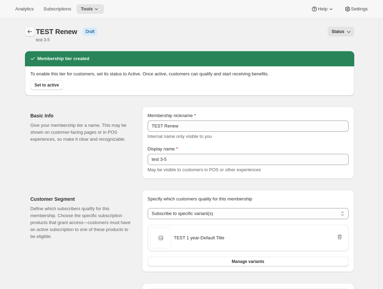
click at [33, 35] on icon "Memberships" at bounding box center [29, 31] width 7 height 7
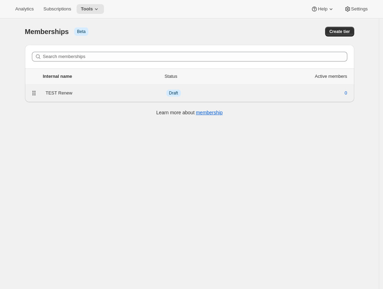
click at [61, 92] on div "TEST Renew" at bounding box center [106, 93] width 121 height 7
select select "variants"
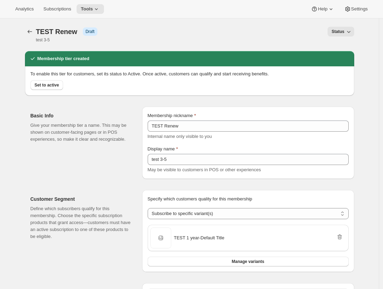
click at [345, 31] on span "Status" at bounding box center [338, 32] width 13 height 6
click at [345, 32] on span "Status" at bounding box center [338, 32] width 13 height 6
click at [357, 7] on span "Settings" at bounding box center [359, 9] width 17 height 6
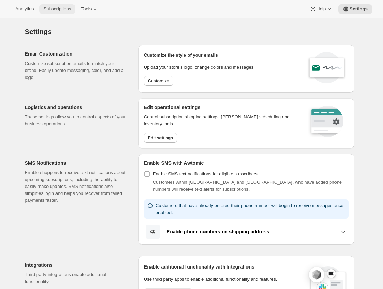
click at [71, 8] on button "Subscriptions" at bounding box center [57, 9] width 36 height 10
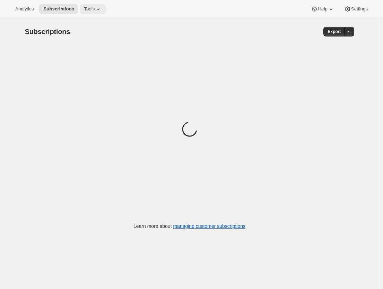
click at [80, 8] on button "Tools" at bounding box center [93, 9] width 26 height 10
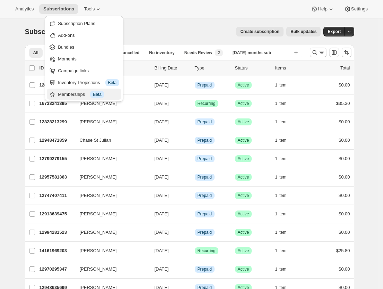
click at [77, 96] on div "Memberships Info Beta" at bounding box center [88, 94] width 61 height 7
click at [77, 93] on div "michael bouchard 12828377139 michael bouchard 10/17/2025 Info Prepaid Success A…" at bounding box center [190, 85] width 330 height 18
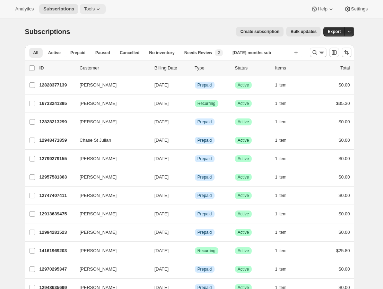
click at [86, 9] on span "Tools" at bounding box center [89, 9] width 11 height 6
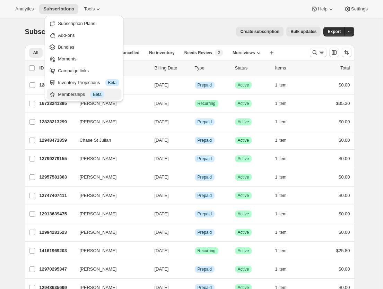
click at [68, 94] on div "Memberships Info Beta" at bounding box center [88, 94] width 61 height 7
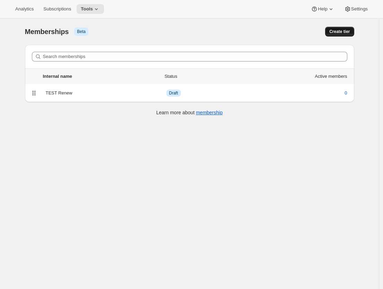
click at [340, 31] on span "Create tier" at bounding box center [340, 32] width 20 height 6
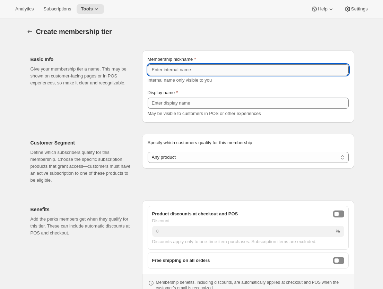
click at [177, 68] on input "Membership nickname" at bounding box center [248, 69] width 201 height 11
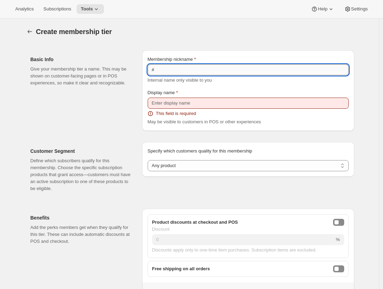
type input "#"
type input "Active members"
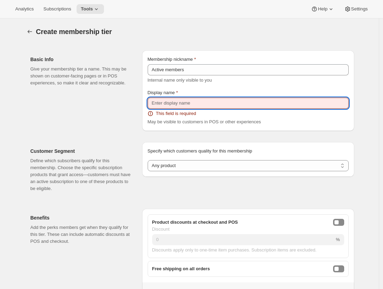
click at [175, 99] on input "Display name" at bounding box center [248, 102] width 201 height 11
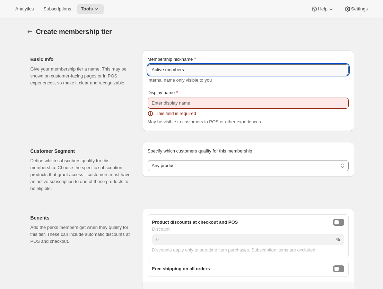
click at [184, 71] on input "Active members" at bounding box center [248, 69] width 201 height 11
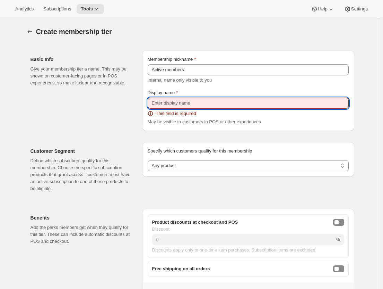
click at [172, 106] on input "Display name" at bounding box center [248, 102] width 201 height 11
paste input "Active members"
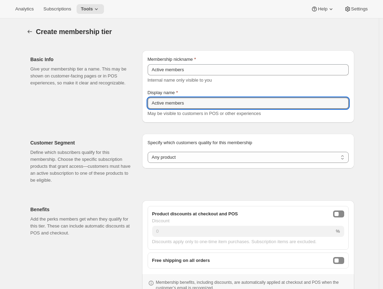
type input "Active members"
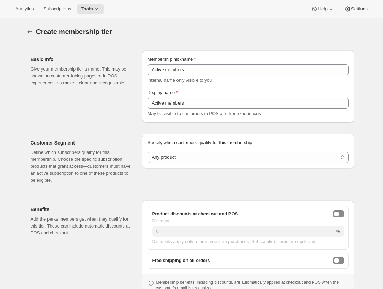
click at [177, 163] on div "Specify which customers quality for this membership Specify which customers qua…" at bounding box center [248, 151] width 212 height 35
select select "products"
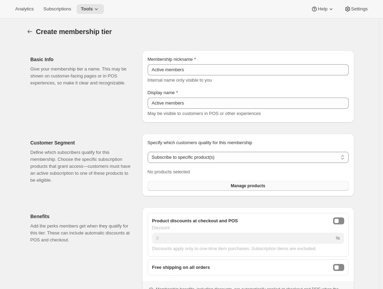
click at [178, 183] on button "Manage products" at bounding box center [248, 186] width 201 height 10
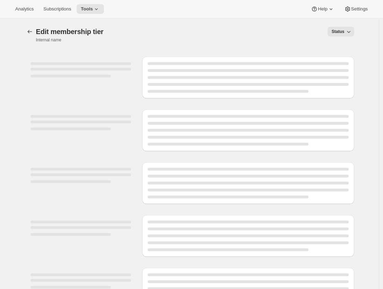
select select "products"
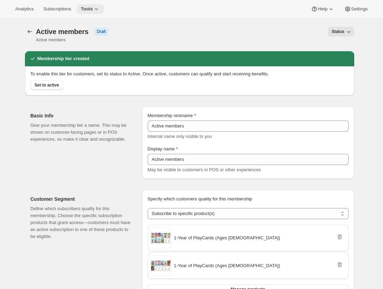
click at [79, 6] on button "Tools" at bounding box center [90, 9] width 27 height 10
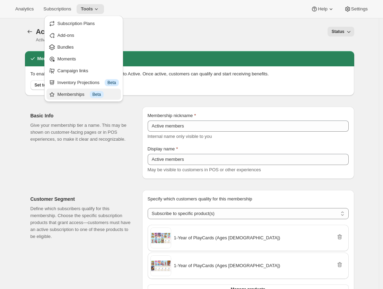
click at [71, 92] on div "Memberships Info Beta" at bounding box center [88, 94] width 61 height 7
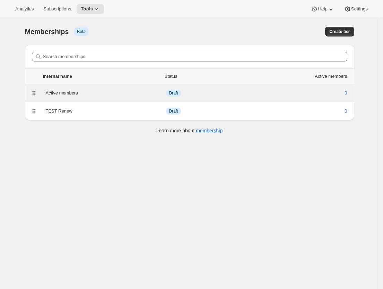
click at [73, 94] on div "Active members" at bounding box center [106, 93] width 121 height 7
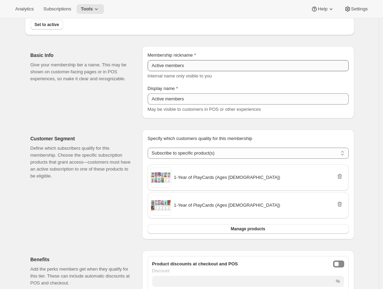
scroll to position [71, 0]
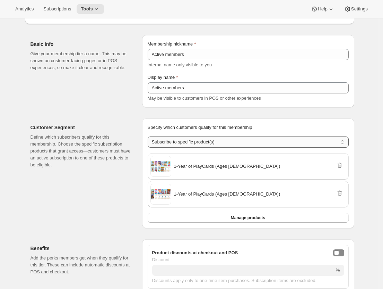
select select "variants"
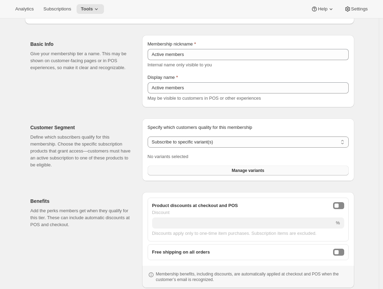
click at [212, 171] on button "Manage variants" at bounding box center [248, 170] width 201 height 10
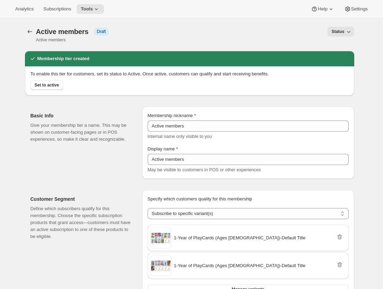
scroll to position [0, 0]
click at [30, 32] on icon "Memberships" at bounding box center [29, 31] width 5 height 3
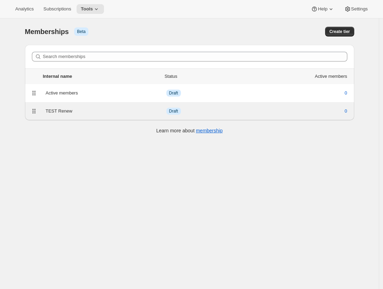
click at [35, 114] on icon at bounding box center [34, 111] width 7 height 7
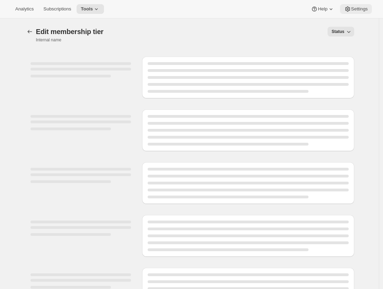
select select "variants"
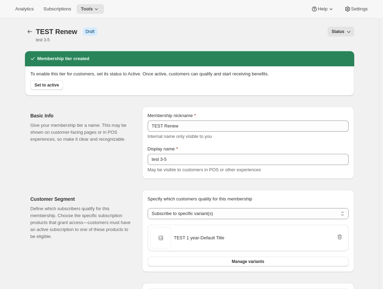
click at [351, 30] on icon "button" at bounding box center [349, 31] width 7 height 7
click at [345, 35] on button "Status" at bounding box center [341, 32] width 27 height 10
click at [33, 35] on icon "Memberships" at bounding box center [29, 31] width 7 height 7
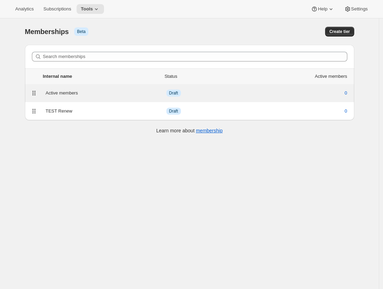
click at [54, 96] on div "Active members Info Draft 0" at bounding box center [189, 93] width 321 height 10
select select "variants"
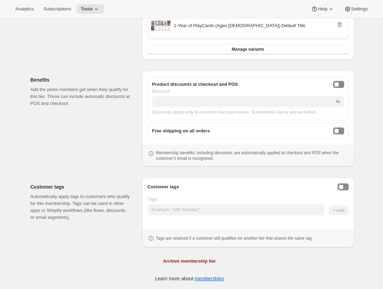
scroll to position [240, 0]
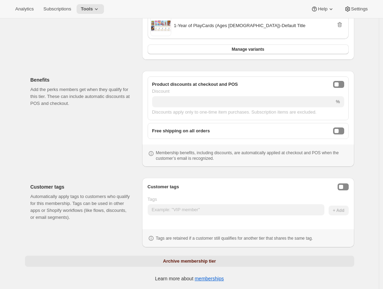
click at [193, 264] on button "Archive membership tier" at bounding box center [190, 260] width 330 height 11
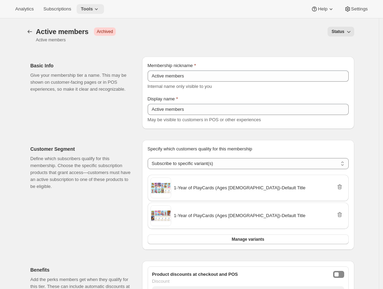
scroll to position [0, 0]
click at [94, 12] on button "Tools" at bounding box center [90, 9] width 27 height 10
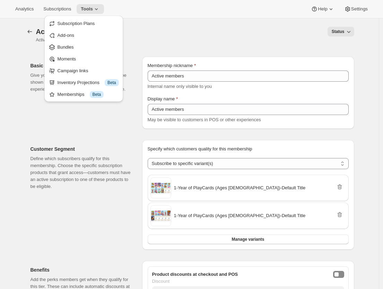
click at [141, 13] on div "Analytics Subscriptions Tools Help Settings" at bounding box center [191, 9] width 383 height 18
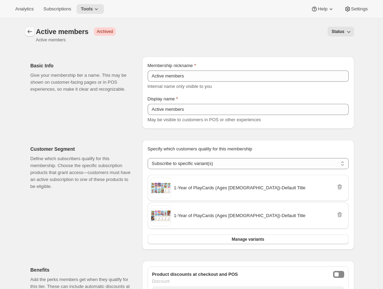
click at [32, 36] on button "Memberships" at bounding box center [30, 32] width 10 height 10
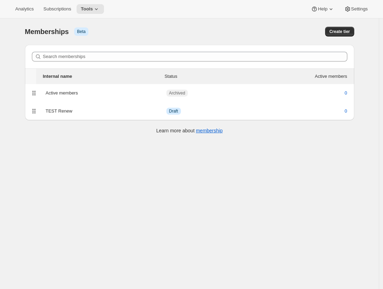
scroll to position [18, 0]
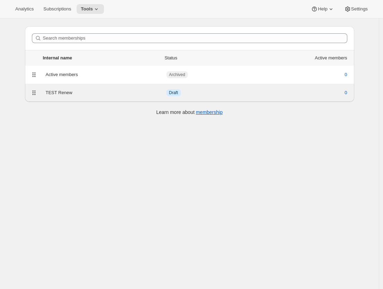
click at [102, 94] on div "TEST Renew" at bounding box center [106, 92] width 121 height 7
select select "variants"
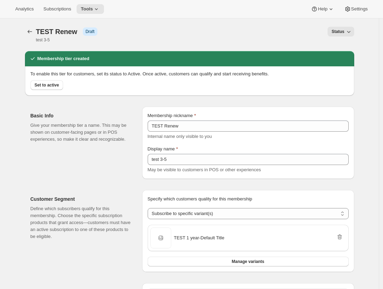
click at [91, 20] on div "[object Object]. This page is ready TEST Renew Info Draft test 3-5 Status More …" at bounding box center [190, 34] width 330 height 33
click at [93, 12] on icon at bounding box center [96, 9] width 7 height 7
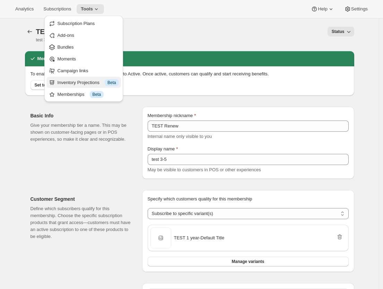
click at [73, 86] on div "Inventory Projections Info Beta" at bounding box center [88, 82] width 61 height 7
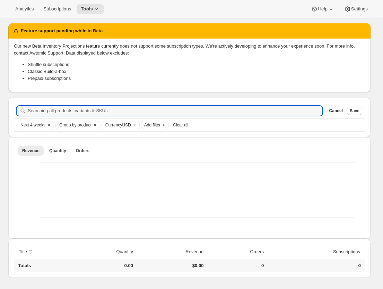
scroll to position [81, 0]
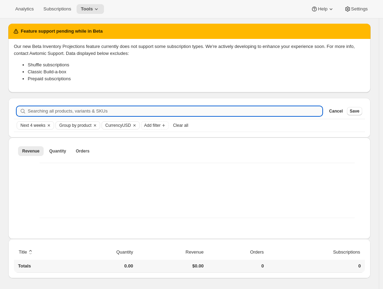
click at [96, 112] on input "Searching all products, variants & SKUs" at bounding box center [175, 111] width 295 height 10
click at [75, 110] on input "Searching all products, variants & SKUs" at bounding box center [175, 111] width 295 height 10
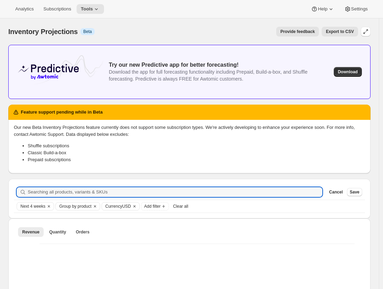
scroll to position [0, 0]
click at [356, 71] on span "Download" at bounding box center [348, 72] width 20 height 6
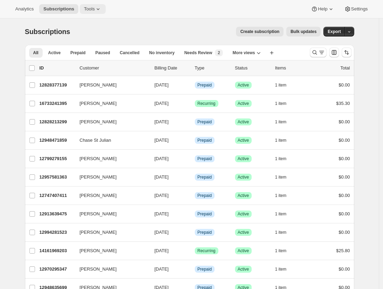
click at [80, 6] on button "Tools" at bounding box center [93, 9] width 26 height 10
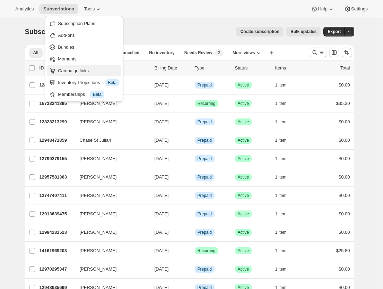
click at [85, 72] on span "Campaign links" at bounding box center [73, 70] width 31 height 5
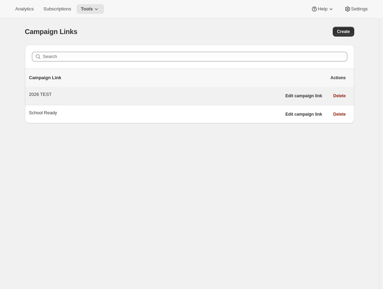
click at [113, 101] on div "2026 TEST Edit campaign link Delete" at bounding box center [190, 96] width 330 height 18
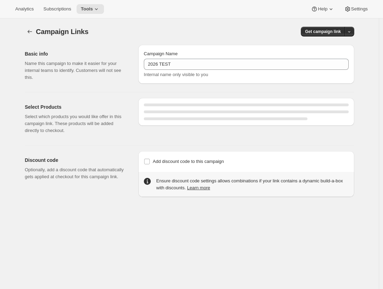
select select "gid://shopify/SellingPlan/2107244595"
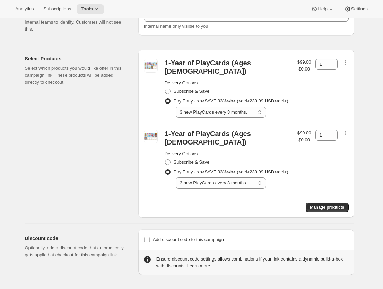
scroll to position [62, 0]
click at [349, 59] on icon "button" at bounding box center [345, 62] width 7 height 7
click at [348, 73] on span "Remove" at bounding box center [347, 75] width 17 height 5
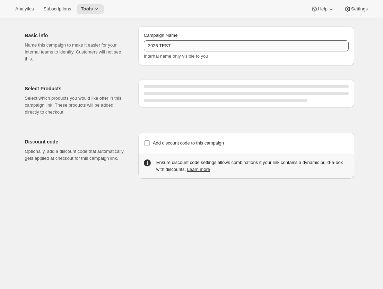
select select "gid://shopify/SellingPlan/2107244595"
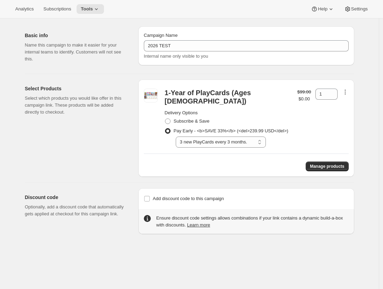
click at [349, 91] on icon "button" at bounding box center [345, 91] width 7 height 7
click at [346, 104] on span "Remove" at bounding box center [347, 104] width 17 height 5
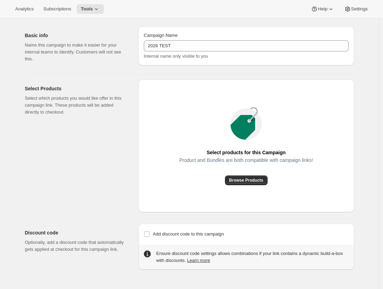
click at [264, 185] on div "Select products for this Campaign Product and Bundles are both compatible with …" at bounding box center [246, 145] width 216 height 133
click at [258, 183] on button "Browse Products" at bounding box center [246, 180] width 43 height 10
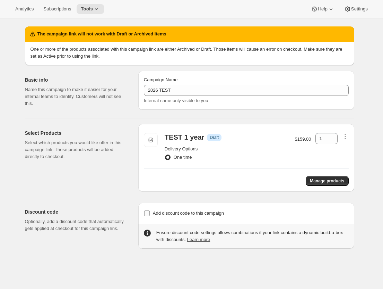
click at [159, 216] on span "Add discount code to this campaign" at bounding box center [188, 213] width 71 height 7
click at [150, 216] on input "Add discount code to this campaign" at bounding box center [147, 213] width 6 height 6
checkbox input "true"
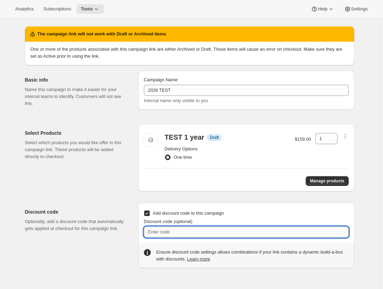
click at [181, 231] on input "Discount code (optional)" at bounding box center [246, 231] width 205 height 11
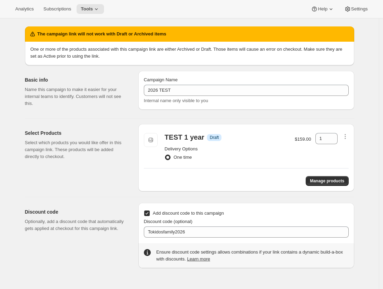
click at [273, 222] on div "Discount code (optional)" at bounding box center [246, 221] width 205 height 7
click at [346, 138] on icon "button" at bounding box center [345, 138] width 1 height 1
click at [320, 181] on span "Manage products" at bounding box center [327, 181] width 34 height 6
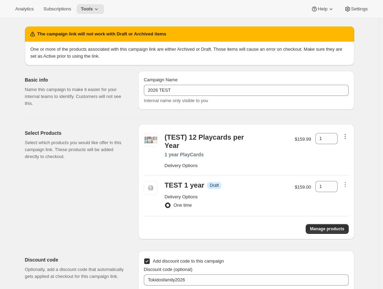
click at [346, 136] on icon "button" at bounding box center [345, 136] width 7 height 7
click at [347, 184] on icon "button" at bounding box center [345, 184] width 7 height 7
click at [348, 194] on span "Remove" at bounding box center [347, 197] width 17 height 7
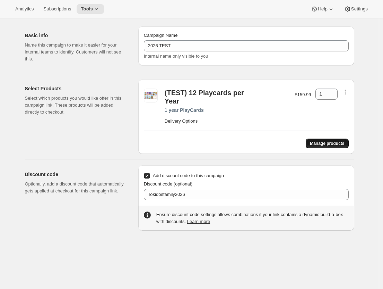
click at [324, 146] on button "Manage products" at bounding box center [327, 143] width 43 height 10
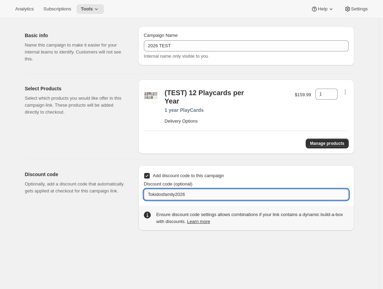
click at [227, 197] on input "Tokidosfamily2026" at bounding box center [246, 194] width 205 height 11
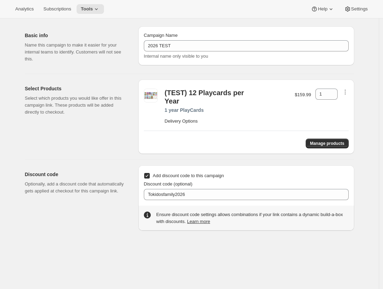
click at [187, 186] on span "Discount code (optional)" at bounding box center [168, 183] width 49 height 5
click at [187, 189] on input "Tokidosfamily2026" at bounding box center [246, 194] width 205 height 11
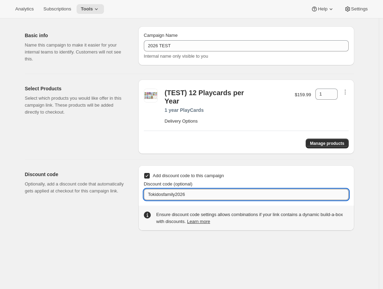
click at [178, 193] on input "Tokidosfamily2026" at bounding box center [246, 194] width 205 height 11
paste input "6708Y6RAV4VY"
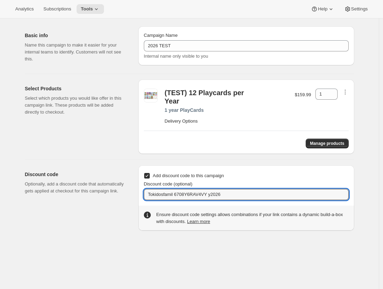
drag, startPoint x: 213, startPoint y: 195, endPoint x: 380, endPoint y: 192, distance: 167.2
click at [377, 192] on div "Campaign Links. This page is ready Campaign Links Get campaign link Basic info …" at bounding box center [189, 144] width 379 height 289
drag, startPoint x: 178, startPoint y: 194, endPoint x: 8, endPoint y: 190, distance: 170.0
click at [8, 190] on div "Campaign Links. This page is ready Campaign Links Get campaign link Basic info …" at bounding box center [189, 144] width 379 height 289
click at [297, 172] on div "Add discount code to this campaign Discount code (optional) 6708Y6RAV4VY" at bounding box center [246, 185] width 205 height 29
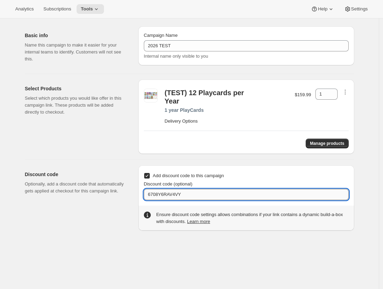
click at [179, 195] on input "6708Y6RAV4VY" at bounding box center [246, 194] width 205 height 11
click at [202, 194] on input "6708Y6RAV4VY" at bounding box center [246, 194] width 205 height 11
type input "6708Y6RAV4VY"
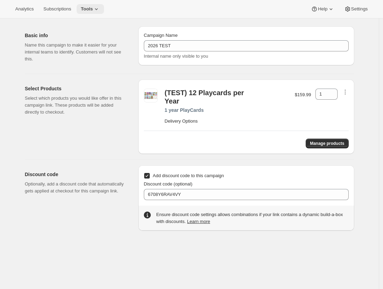
click at [93, 8] on icon at bounding box center [96, 9] width 7 height 7
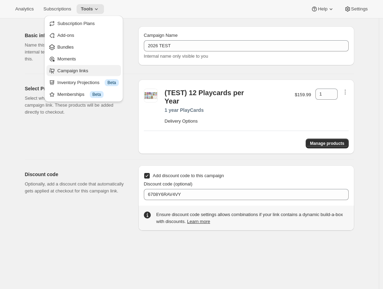
click at [82, 68] on span "Campaign links" at bounding box center [73, 70] width 31 height 5
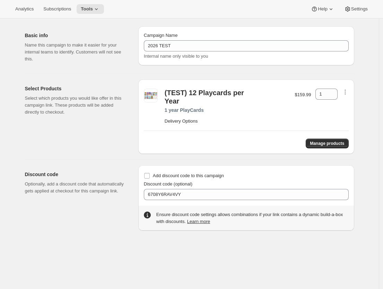
checkbox input "false"
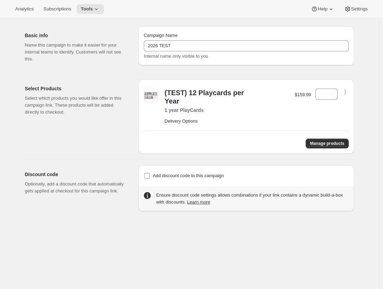
click at [188, 172] on span "Add discount code to this campaign" at bounding box center [188, 175] width 71 height 7
click at [150, 173] on input "Add discount code to this campaign" at bounding box center [147, 176] width 6 height 6
checkbox input "true"
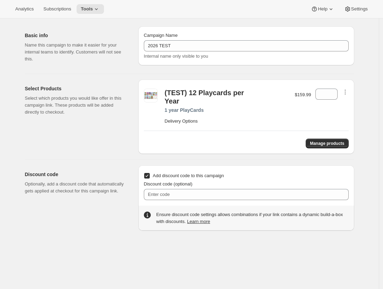
click at [185, 201] on div "Add discount code to this campaign Discount code (optional)" at bounding box center [246, 188] width 205 height 35
click at [177, 201] on div "Add discount code to this campaign Discount code (optional)" at bounding box center [246, 188] width 205 height 35
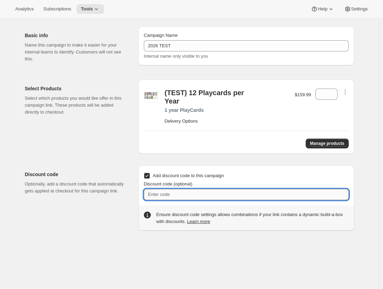
click at [172, 197] on input "Discount code (optional)" at bounding box center [246, 194] width 205 height 11
paste input "6708Y6RAV4VY"
type input "6708Y6RAV4VY"
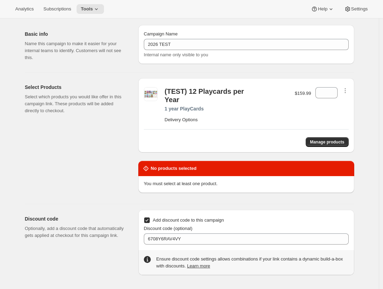
scroll to position [20, 0]
click at [334, 88] on icon at bounding box center [332, 90] width 7 height 7
type input "1"
click at [86, 7] on span "Tools" at bounding box center [87, 9] width 12 height 6
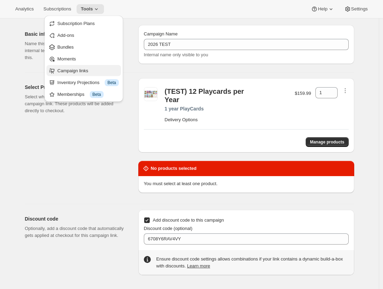
click at [68, 68] on span "Campaign links" at bounding box center [73, 70] width 31 height 5
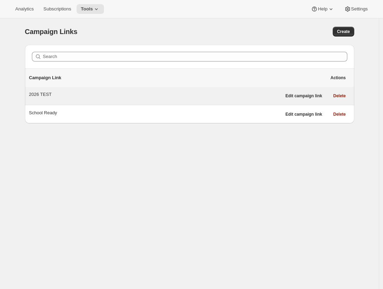
click at [71, 97] on div "2026 TEST" at bounding box center [155, 94] width 253 height 7
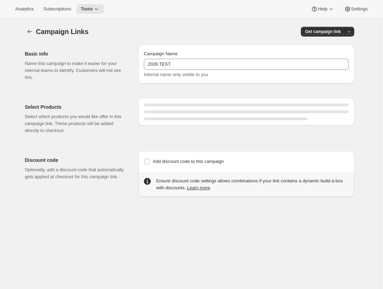
select select "gid://shopify/SellingPlan/2107244595"
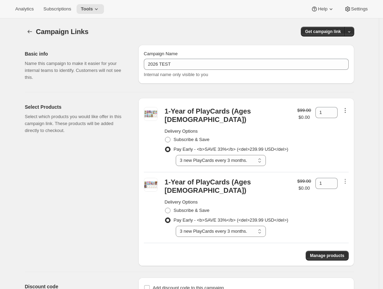
click at [349, 109] on icon "button" at bounding box center [345, 110] width 7 height 7
click at [298, 130] on div "$99.00 $0.00" at bounding box center [305, 136] width 14 height 59
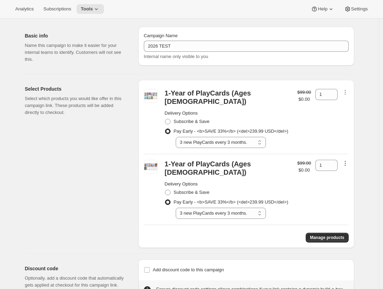
click at [349, 167] on icon "button" at bounding box center [345, 163] width 7 height 7
click at [349, 181] on span "Remove" at bounding box center [347, 182] width 17 height 5
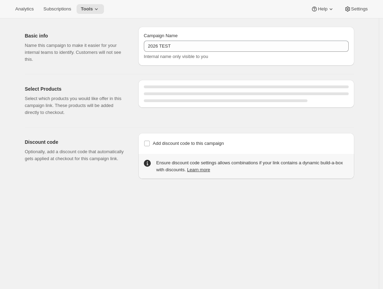
select select "gid://shopify/SellingPlan/2107244595"
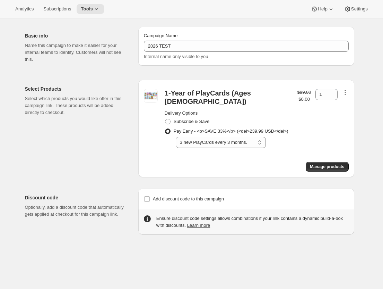
click at [348, 93] on icon "button" at bounding box center [345, 92] width 7 height 7
click at [346, 108] on span "Remove" at bounding box center [347, 105] width 17 height 7
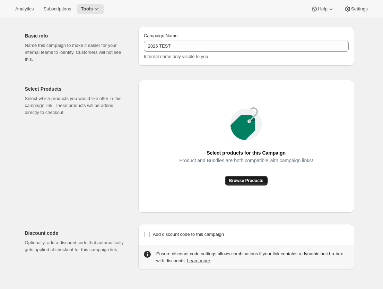
click at [258, 177] on button "Browse Products" at bounding box center [246, 181] width 43 height 10
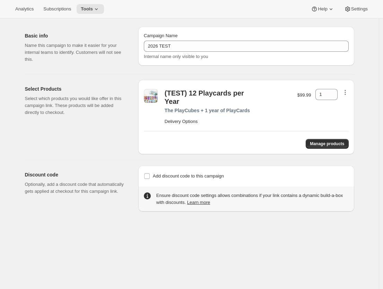
click at [345, 91] on icon "button" at bounding box center [345, 92] width 7 height 7
click at [347, 109] on button "Remove" at bounding box center [347, 105] width 21 height 11
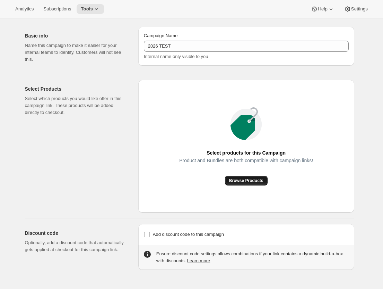
click at [252, 182] on span "Browse Products" at bounding box center [246, 181] width 34 height 6
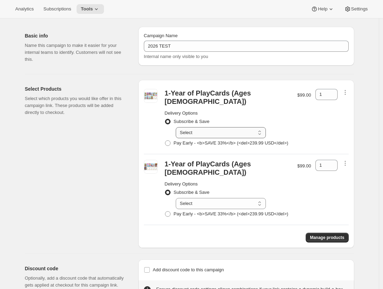
select select "gid://shopify/SellingPlan/1904738355"
click at [198, 146] on span "Pay Early - <b>SAVE 33%</b> (<del>239.99 USD</del>)" at bounding box center [231, 142] width 115 height 7
click at [165, 141] on input "Pay Early - <b>SAVE 33%</b> (<del>239.99 USD</del>)" at bounding box center [165, 140] width 0 height 0
radio input "true"
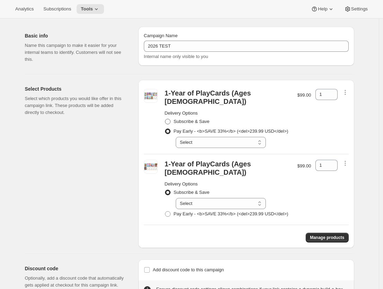
click at [192, 120] on span "Subscribe & Save" at bounding box center [192, 121] width 36 height 5
click at [165, 119] on input "Subscribe & Save" at bounding box center [165, 119] width 0 height 0
radio input "true"
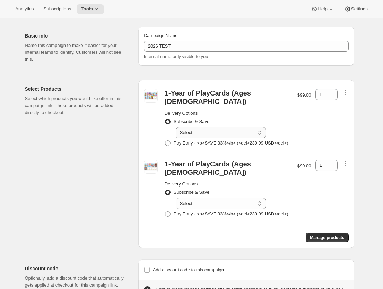
select select "gid://shopify/SellingPlan/1904738355"
click at [202, 146] on span "Pay Early - <b>SAVE 33%</b> (<del>239.99 USD</del>)" at bounding box center [231, 142] width 115 height 7
click at [165, 141] on input "Pay Early - <b>SAVE 33%</b> (<del>239.99 USD</del>)" at bounding box center [165, 140] width 0 height 0
radio input "true"
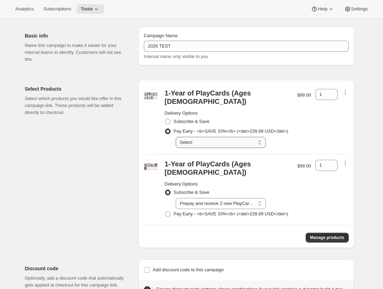
select select "gid://shopify/SellingPlan/2107244595"
click at [187, 217] on span "Pay Early - <b>SAVE 33%</b> (<del>239.99 USD</del>)" at bounding box center [231, 213] width 115 height 7
click at [165, 211] on input "Pay Early - <b>SAVE 33%</b> (<del>239.99 USD</del>)" at bounding box center [165, 211] width 0 height 0
radio input "true"
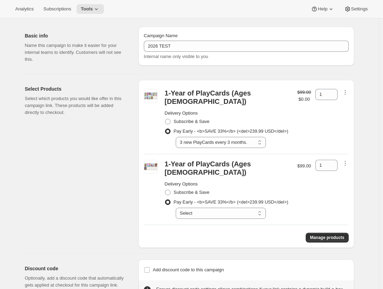
click at [196, 204] on span "Pay Early - <b>SAVE 33%</b> (<del>239.99 USD</del>)" at bounding box center [231, 201] width 115 height 5
click at [165, 199] on input "Pay Early - <b>SAVE 33%</b> (<del>239.99 USD</del>)" at bounding box center [165, 199] width 0 height 0
select select "gid://shopify/SellingPlan/2107244595"
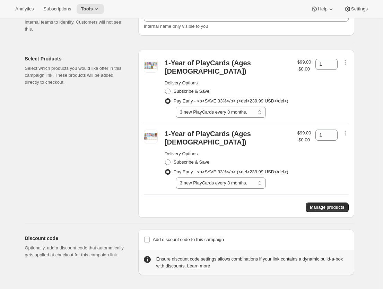
scroll to position [62, 0]
click at [306, 136] on div "$0.00" at bounding box center [304, 139] width 11 height 7
click at [345, 129] on icon "button" at bounding box center [345, 132] width 7 height 7
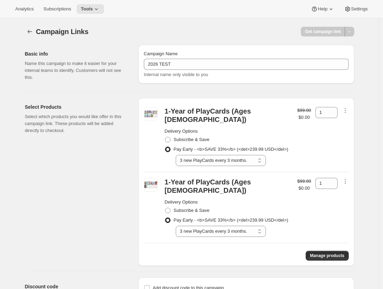
scroll to position [0, 0]
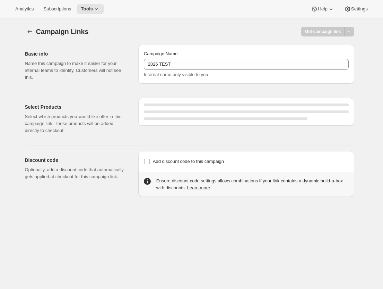
select select "gid://shopify/SellingPlan/2107244595"
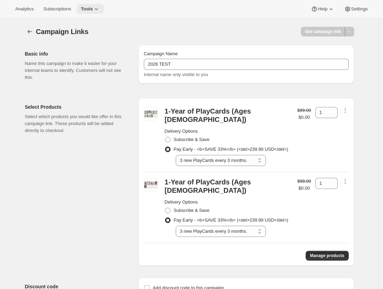
click at [80, 12] on button "Tools" at bounding box center [90, 9] width 27 height 10
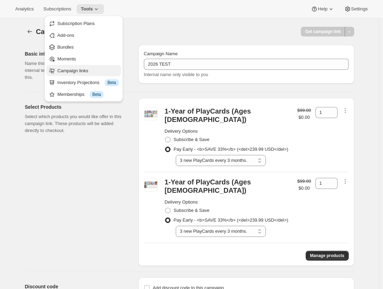
click at [76, 68] on span "Campaign links" at bounding box center [88, 70] width 61 height 7
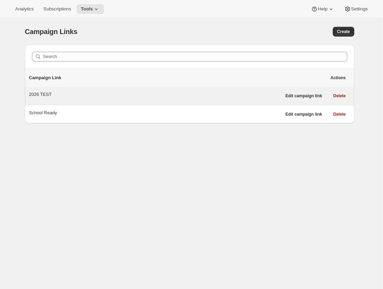
click at [109, 90] on div "2026 TEST Edit campaign link Delete" at bounding box center [190, 96] width 330 height 18
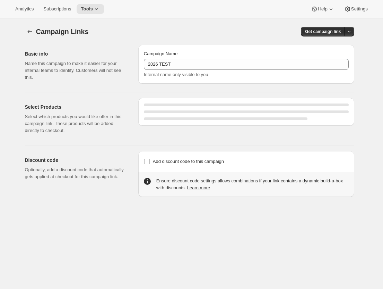
select select "gid://shopify/SellingPlan/2107244595"
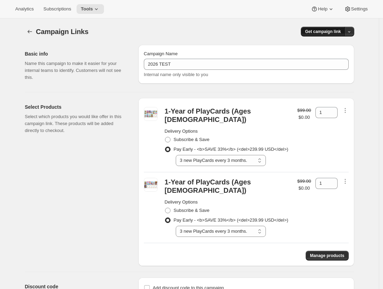
click at [339, 32] on span "Get campaign link" at bounding box center [323, 32] width 36 height 6
click at [340, 43] on span "Copy Link" at bounding box center [342, 45] width 20 height 5
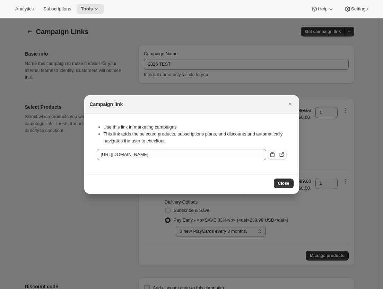
click at [272, 157] on icon ":re9:" at bounding box center [272, 154] width 7 height 7
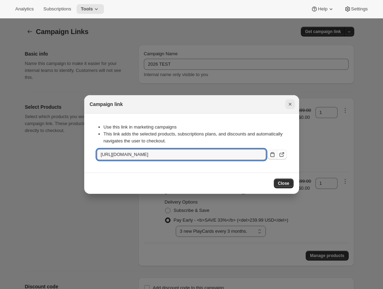
click at [293, 105] on icon "Close" at bounding box center [290, 104] width 7 height 7
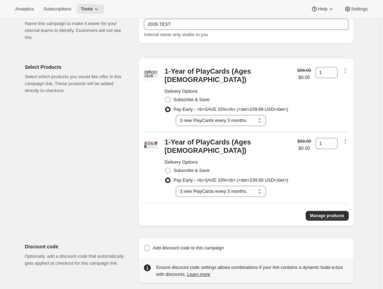
scroll to position [42, 0]
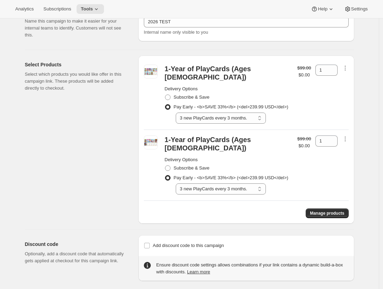
click at [343, 66] on div "1-Year of PlayCards (Ages 3-5) Delivery Options Subscribe & Save Pay Early - <b…" at bounding box center [246, 94] width 205 height 66
click at [345, 66] on icon "button" at bounding box center [345, 68] width 7 height 7
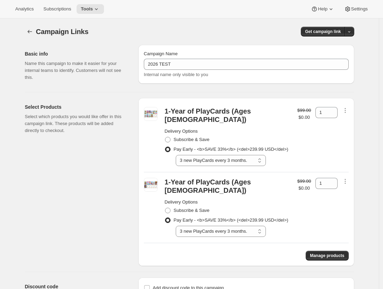
scroll to position [0, 0]
click at [355, 32] on button "button" at bounding box center [350, 32] width 10 height 10
click at [345, 185] on icon "button" at bounding box center [345, 181] width 7 height 7
click at [346, 199] on span "Remove" at bounding box center [347, 200] width 17 height 5
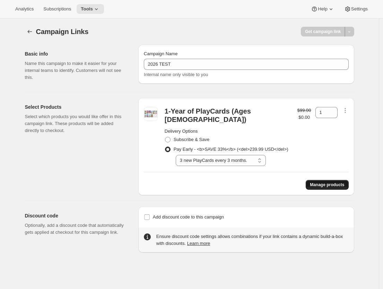
click at [324, 187] on span "Manage products" at bounding box center [327, 185] width 34 height 6
click at [349, 110] on icon "button" at bounding box center [345, 110] width 7 height 7
click at [349, 125] on span "Remove" at bounding box center [347, 123] width 17 height 5
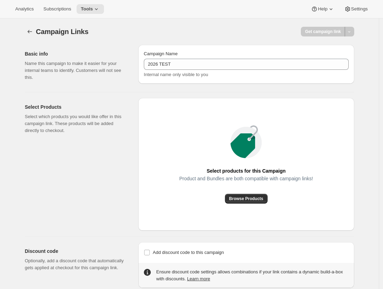
click at [258, 193] on div "Product and Bundles are both compatible with campaign links!" at bounding box center [246, 185] width 134 height 18
click at [255, 198] on span "Browse Products" at bounding box center [246, 199] width 34 height 6
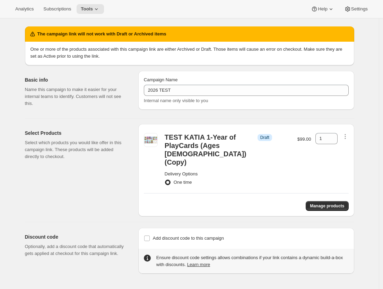
scroll to position [18, 0]
click at [345, 139] on icon "button" at bounding box center [345, 136] width 7 height 7
click at [344, 147] on span "Remove" at bounding box center [347, 149] width 17 height 5
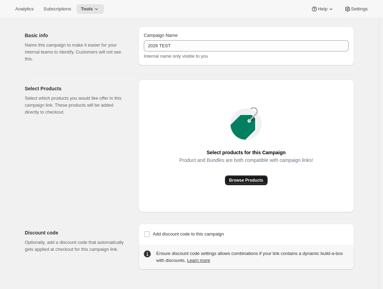
click at [244, 182] on span "Browse Products" at bounding box center [246, 180] width 34 height 6
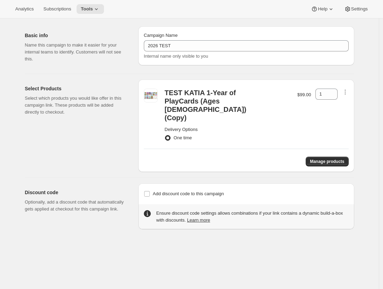
click at [185, 135] on span "One time" at bounding box center [183, 137] width 18 height 5
click at [165, 135] on input "One time" at bounding box center [165, 135] width 0 height 0
click at [347, 95] on icon "button" at bounding box center [345, 91] width 7 height 7
click at [357, 97] on div "Remove" at bounding box center [347, 106] width 31 height 23
click at [351, 101] on div "TEST KATIA 1-Year of PlayCards (Ages 3-5) (Copy) Delivery Options One time $99.…" at bounding box center [246, 125] width 216 height 92
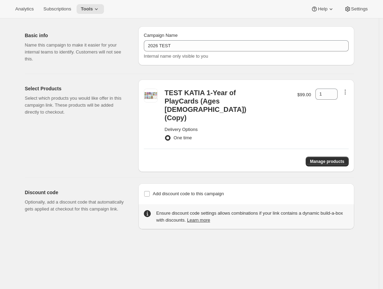
click at [349, 94] on icon "button" at bounding box center [345, 91] width 7 height 7
click at [343, 107] on span "Remove" at bounding box center [347, 104] width 17 height 5
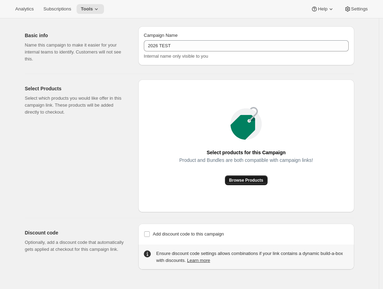
click at [256, 179] on span "Browse Products" at bounding box center [246, 180] width 34 height 6
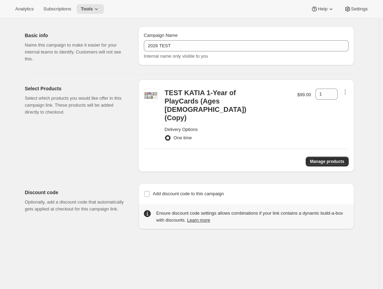
click at [349, 87] on div "TEST KATIA 1-Year of PlayCards (Ages 3-5) (Copy) Delivery Options One time $99.…" at bounding box center [246, 115] width 205 height 61
click at [348, 91] on icon "button" at bounding box center [345, 91] width 7 height 7
click at [346, 101] on button "Remove" at bounding box center [347, 104] width 21 height 11
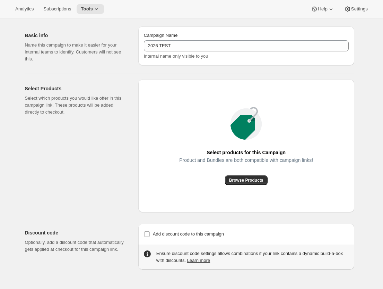
click at [250, 187] on div "Select products for this Campaign Product and Bundles are both compatible with …" at bounding box center [246, 145] width 216 height 133
click at [249, 180] on span "Browse Products" at bounding box center [246, 180] width 34 height 6
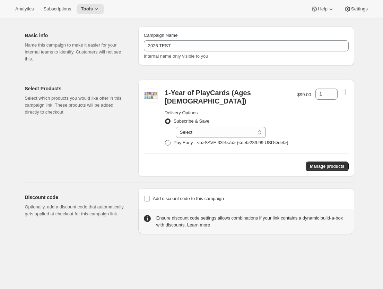
click at [233, 144] on span "Pay Early - <b>SAVE 33%</b> (<del>239.99 USD</del>)" at bounding box center [231, 142] width 115 height 5
click at [165, 140] on input "Pay Early - <b>SAVE 33%</b> (<del>239.99 USD</del>)" at bounding box center [165, 140] width 0 height 0
radio input "true"
select select "gid://shopify/SellingPlan/2107244595"
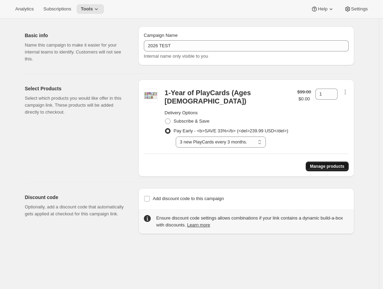
click at [332, 171] on button "Manage products" at bounding box center [327, 166] width 43 height 10
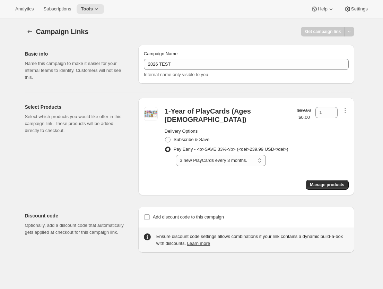
scroll to position [0, 0]
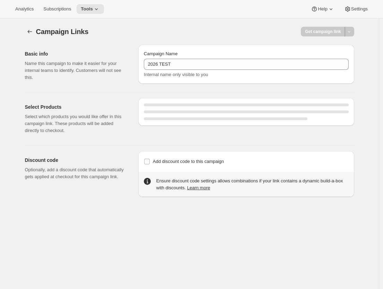
select select "gid://shopify/SellingPlan/2107244595"
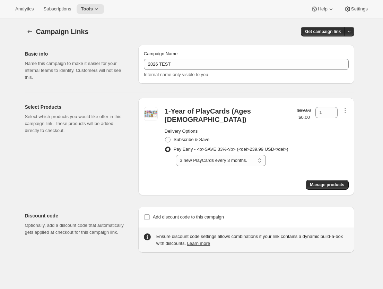
click at [318, 195] on div "1-Year of PlayCards (Ages 3-5) Delivery Options Subscribe & Save Pay Early - <b…" at bounding box center [246, 146] width 216 height 97
click at [318, 187] on span "Manage products" at bounding box center [327, 185] width 34 height 6
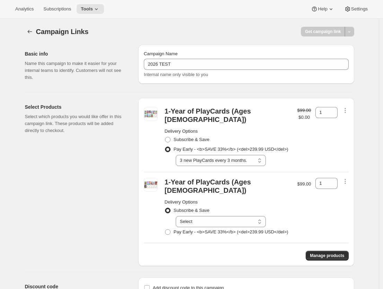
click at [330, 30] on div "Get campaign link" at bounding box center [323, 32] width 44 height 10
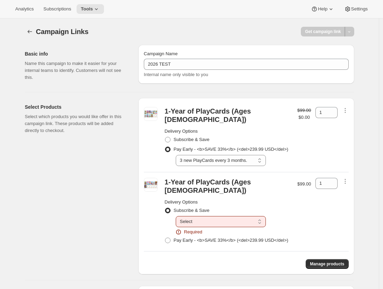
select select "gid://shopify/SellingPlan/1904738355"
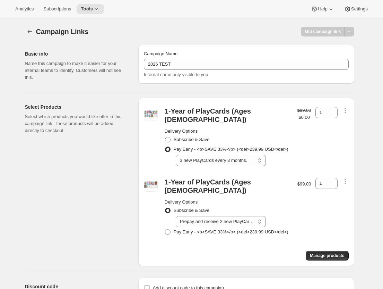
click at [186, 255] on div "1-Year of PlayCards (Ages 3-5) Delivery Options Subscribe & Save Pay Early - <b…" at bounding box center [246, 182] width 216 height 168
click at [188, 234] on span "Pay Early - <b>SAVE 33%</b> (<del>239.99 USD</del>)" at bounding box center [231, 231] width 115 height 5
click at [165, 229] on input "Pay Early - <b>SAVE 33%</b> (<del>239.99 USD</del>)" at bounding box center [165, 229] width 0 height 0
radio input "true"
click at [198, 213] on span "Subscribe & Save" at bounding box center [192, 209] width 36 height 5
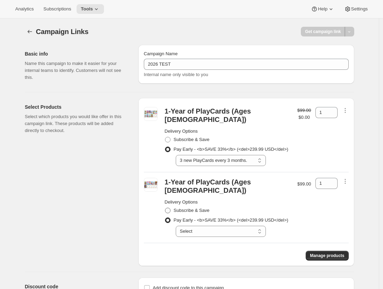
click at [165, 208] on input "Subscribe & Save" at bounding box center [165, 207] width 0 height 0
radio input "true"
click at [198, 138] on span "Subscribe & Save" at bounding box center [192, 139] width 36 height 5
click at [165, 137] on input "Subscribe & Save" at bounding box center [165, 137] width 0 height 0
radio input "true"
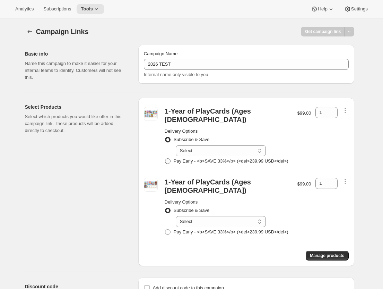
click at [203, 161] on span "Pay Early - <b>SAVE 33%</b> (<del>239.99 USD</del>)" at bounding box center [231, 160] width 115 height 5
click at [165, 159] on input "Pay Early - <b>SAVE 33%</b> (<del>239.99 USD</del>)" at bounding box center [165, 158] width 0 height 0
radio input "true"
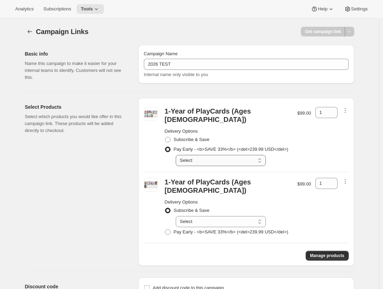
select select "gid://shopify/SellingPlan/2107244595"
click at [186, 133] on h2 "Delivery Options" at bounding box center [228, 131] width 126 height 7
click at [165, 138] on div "1-Year of PlayCards (Ages 3-5) Delivery Options Subscribe & Save Pay Early - <b…" at bounding box center [227, 136] width 131 height 59
click at [168, 138] on span at bounding box center [168, 140] width 6 height 6
click at [165, 137] on input "Subscribe & Save" at bounding box center [165, 137] width 0 height 0
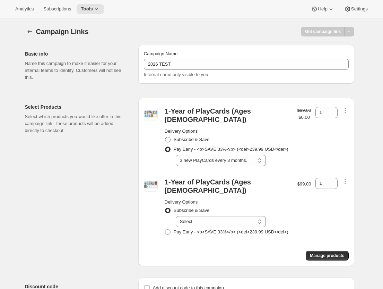
radio input "true"
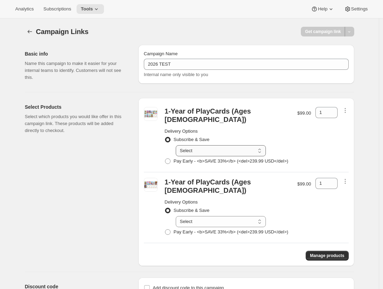
select select "gid://shopify/SellingPlan/1904738355"
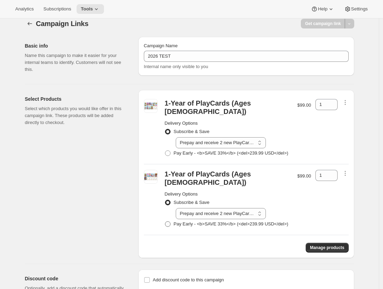
scroll to position [10, 0]
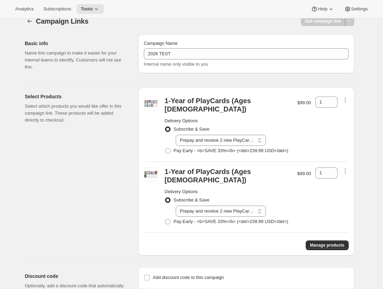
select select "gid://shopify/SellingPlan/1904738355"
click at [316, 23] on span "Get campaign link" at bounding box center [323, 21] width 36 height 6
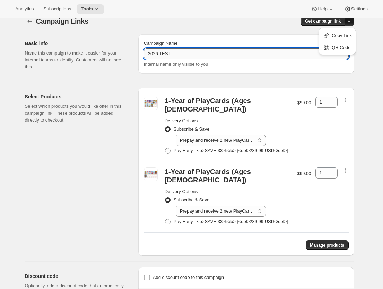
click at [185, 55] on input "2026 TEST" at bounding box center [246, 53] width 205 height 11
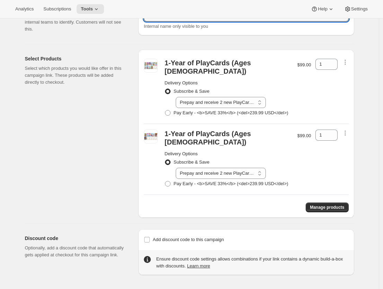
scroll to position [62, 0]
click at [331, 203] on button "Manage products" at bounding box center [327, 207] width 43 height 10
click at [348, 59] on icon "button" at bounding box center [345, 62] width 7 height 7
click at [187, 180] on span "Pay Early - <b>SAVE 33%</b> (<del>239.99 USD</del>)" at bounding box center [231, 183] width 115 height 7
click at [165, 181] on input "Pay Early - <b>SAVE 33%</b> (<del>239.99 USD</del>)" at bounding box center [165, 181] width 0 height 0
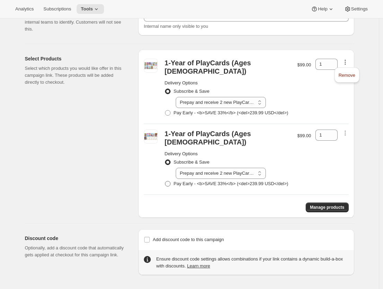
radio input "true"
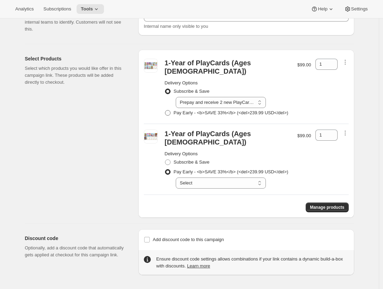
click at [181, 110] on span "Pay Early - <b>SAVE 33%</b> (<del>239.99 USD</del>)" at bounding box center [231, 112] width 115 height 5
click at [165, 110] on input "Pay Early - <b>SAVE 33%</b> (<del>239.99 USD</del>)" at bounding box center [165, 110] width 0 height 0
radio input "true"
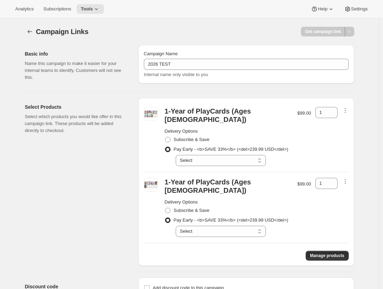
scroll to position [0, 0]
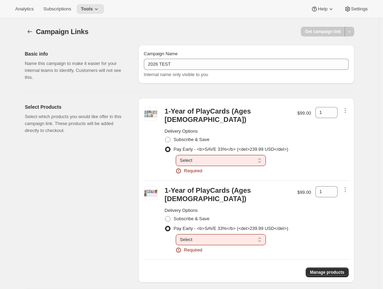
select select "gid://shopify/SellingPlan/2107244595"
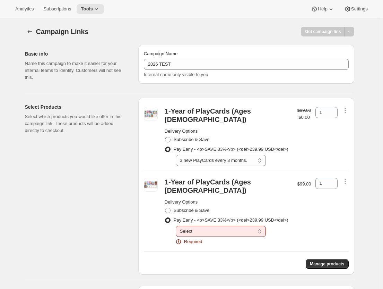
click at [207, 245] on div "Required" at bounding box center [221, 241] width 90 height 7
click at [202, 245] on div "Select 3 new PlayCards every 3 months. Select Required" at bounding box center [221, 235] width 90 height 19
select select "gid://shopify/SellingPlan/2107244595"
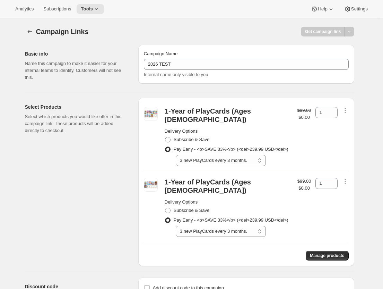
select select "gid://shopify/SellingPlan/2107244595"
click at [324, 36] on button "Get campaign link" at bounding box center [323, 32] width 44 height 10
click at [343, 49] on span "Copy Link" at bounding box center [342, 46] width 20 height 7
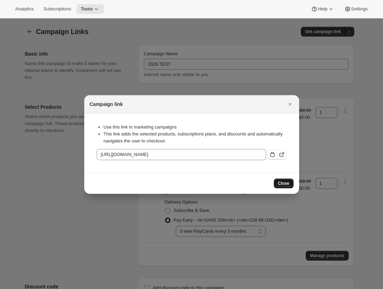
click at [281, 185] on span "Close" at bounding box center [283, 183] width 11 height 6
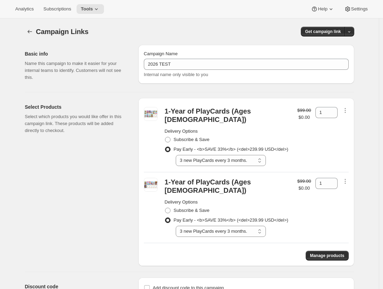
click at [319, 37] on div "Campaign Links. This page is ready Campaign Links Get campaign link" at bounding box center [190, 31] width 330 height 26
click at [318, 32] on span "Get campaign link" at bounding box center [323, 32] width 36 height 6
click at [332, 49] on span "Copy Link" at bounding box center [342, 46] width 20 height 7
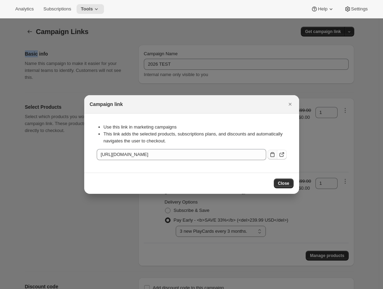
click at [273, 158] on button ":re9:" at bounding box center [273, 155] width 10 height 10
click at [287, 179] on button "Close" at bounding box center [284, 183] width 20 height 10
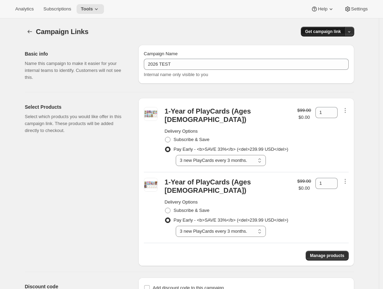
click at [322, 31] on span "Get campaign link" at bounding box center [323, 32] width 36 height 6
click at [335, 43] on span "Copy Link" at bounding box center [342, 46] width 20 height 7
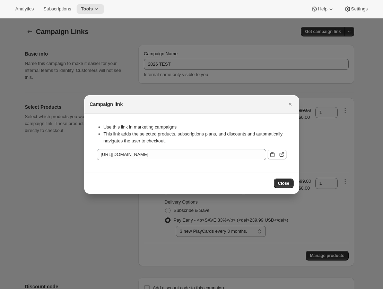
click at [271, 160] on div "Use this link in marketing campaigns This link adds the selected products, subs…" at bounding box center [192, 143] width 204 height 48
click at [274, 152] on icon ":re9:" at bounding box center [272, 154] width 7 height 7
click at [288, 103] on icon "Close" at bounding box center [290, 104] width 7 height 7
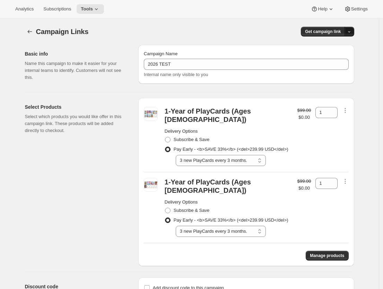
click at [355, 31] on button "button" at bounding box center [350, 32] width 10 height 10
click at [344, 46] on span "Copy Link" at bounding box center [342, 45] width 20 height 5
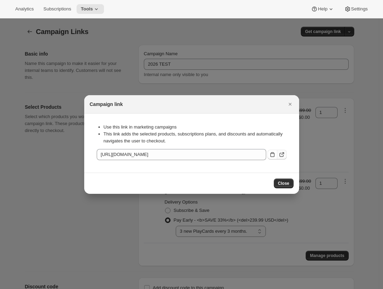
click at [281, 153] on icon ":re9:" at bounding box center [282, 154] width 7 height 7
click at [270, 153] on icon ":re9:" at bounding box center [272, 154] width 7 height 7
click at [288, 182] on span "Close" at bounding box center [283, 183] width 11 height 6
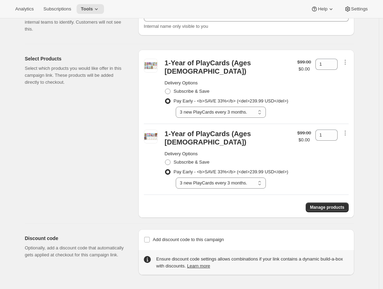
scroll to position [62, 0]
click at [98, 10] on div "Analytics Subscriptions Tools Help Settings" at bounding box center [191, 9] width 383 height 18
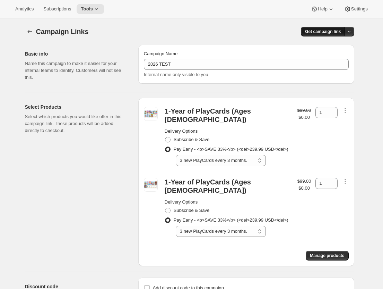
scroll to position [0, 0]
click at [338, 35] on button "Get campaign link" at bounding box center [323, 32] width 44 height 10
click at [337, 56] on span "QR Code" at bounding box center [341, 57] width 19 height 5
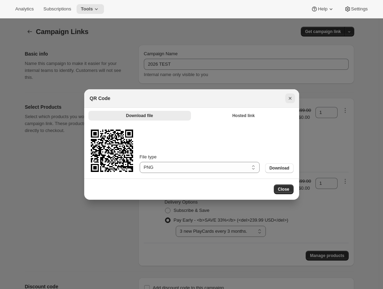
click at [292, 96] on icon "Close" at bounding box center [290, 98] width 7 height 7
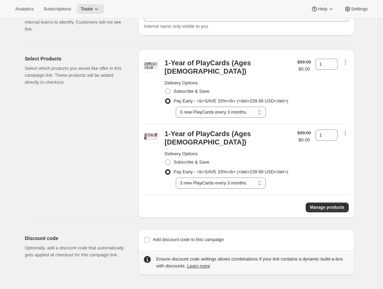
scroll to position [62, 0]
click at [341, 126] on div "1-Year of PlayCards (Ages 5-8) Delivery Options Subscribe & Save Pay Early - <b…" at bounding box center [246, 159] width 205 height 66
click at [335, 198] on div "Manage products" at bounding box center [246, 204] width 205 height 15
click at [329, 207] on span "Manage products" at bounding box center [327, 207] width 34 height 6
click at [193, 88] on span "Subscribe & Save" at bounding box center [192, 90] width 36 height 5
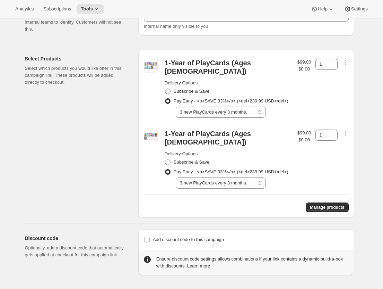
click at [165, 88] on input "Subscribe & Save" at bounding box center [165, 88] width 0 height 0
radio input "true"
click at [186, 159] on span "Subscribe & Save" at bounding box center [192, 161] width 36 height 5
click at [165, 159] on input "Subscribe & Save" at bounding box center [165, 159] width 0 height 0
radio input "true"
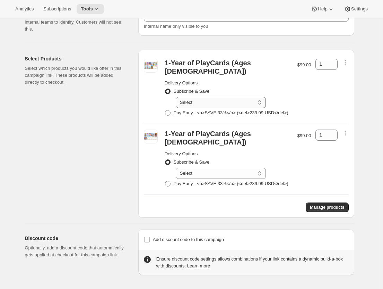
select select "gid://shopify/SellingPlan/1904738355"
click at [313, 203] on button "Manage products" at bounding box center [327, 207] width 43 height 10
click at [187, 181] on span "Pay Early - <b>SAVE 33%</b> (<del>239.99 USD</del>)" at bounding box center [231, 183] width 115 height 5
click at [165, 181] on input "Pay Early - <b>SAVE 33%</b> (<del>239.99 USD</del>)" at bounding box center [165, 181] width 0 height 0
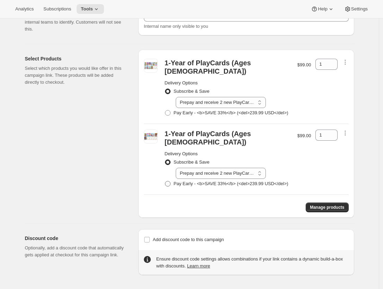
radio input "true"
click at [186, 110] on span "Pay Early - <b>SAVE 33%</b> (<del>239.99 USD</del>)" at bounding box center [231, 112] width 115 height 5
click at [165, 110] on input "Pay Early - <b>SAVE 33%</b> (<del>239.99 USD</del>)" at bounding box center [165, 110] width 0 height 0
radio input "true"
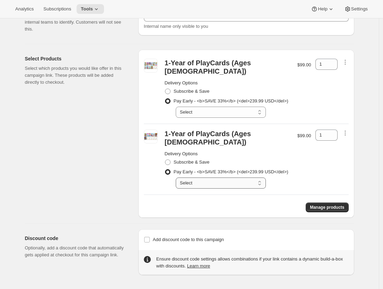
select select "gid://shopify/SellingPlan/2107244595"
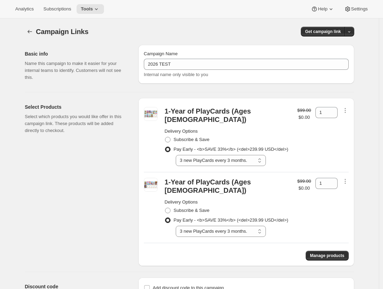
scroll to position [0, 0]
click at [320, 32] on span "Get campaign link" at bounding box center [323, 32] width 36 height 6
click at [285, 20] on div "Campaign Links. This page is ready Campaign Links Get campaign link" at bounding box center [190, 31] width 330 height 26
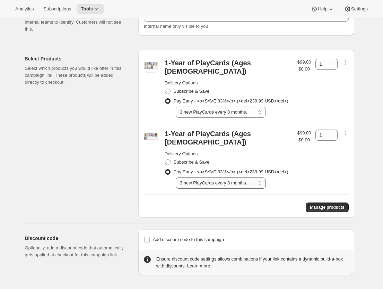
scroll to position [62, 0]
click at [172, 235] on label "Add discount code to this campaign" at bounding box center [184, 240] width 80 height 10
click at [150, 237] on input "Add discount code to this campaign" at bounding box center [147, 240] width 6 height 6
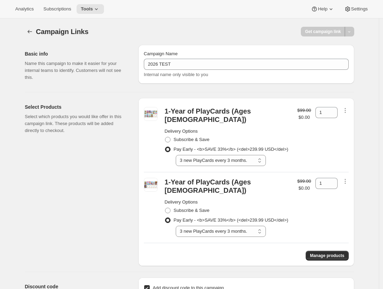
scroll to position [0, 0]
click at [32, 32] on icon "button" at bounding box center [29, 31] width 7 height 7
checkbox input "false"
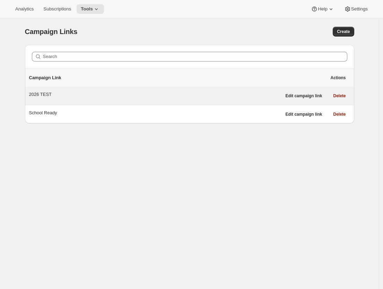
click at [45, 100] on div "2026 TEST" at bounding box center [155, 96] width 253 height 10
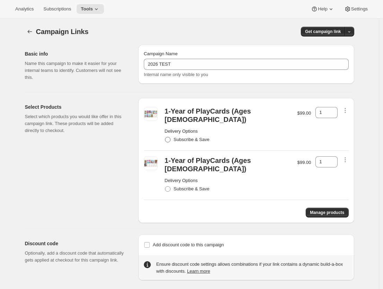
click at [184, 143] on span "Subscribe & Save" at bounding box center [192, 139] width 36 height 7
click at [165, 137] on input "Subscribe & Save" at bounding box center [165, 137] width 0 height 0
radio input "true"
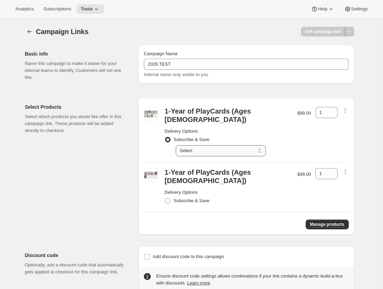
select select "gid://shopify/SellingPlan/1904738355"
click at [180, 197] on label "Subscribe & Save" at bounding box center [187, 201] width 45 height 10
click at [165, 198] on input "Subscribe & Save" at bounding box center [165, 198] width 0 height 0
radio input "true"
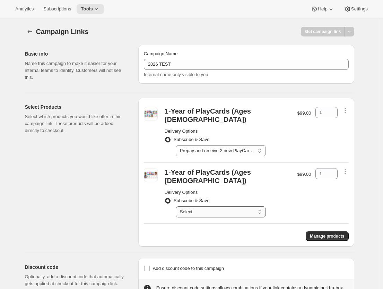
select select "gid://shopify/SellingPlan/1904738355"
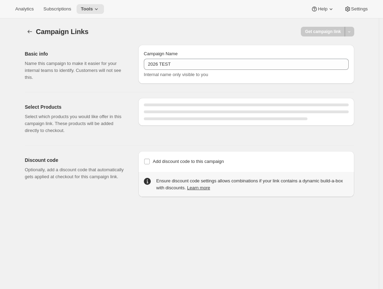
select select "gid://shopify/SellingPlan/1904738355"
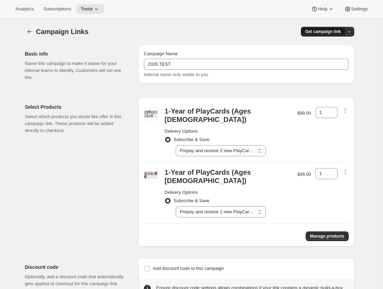
click at [329, 32] on span "Get campaign link" at bounding box center [323, 32] width 36 height 6
click at [335, 47] on span "Copy Link" at bounding box center [342, 45] width 20 height 5
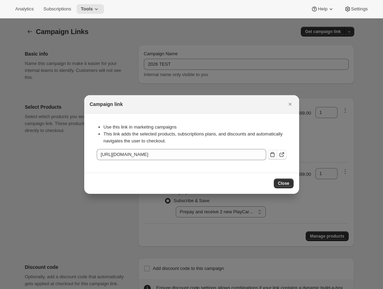
click at [271, 158] on button ":rhj:" at bounding box center [273, 155] width 10 height 10
click at [282, 179] on button "Close" at bounding box center [284, 183] width 20 height 10
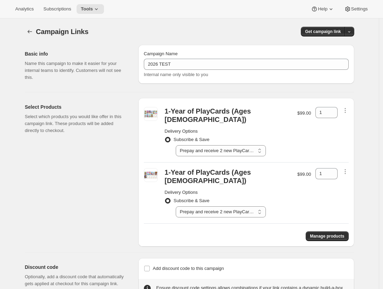
scroll to position [12, 0]
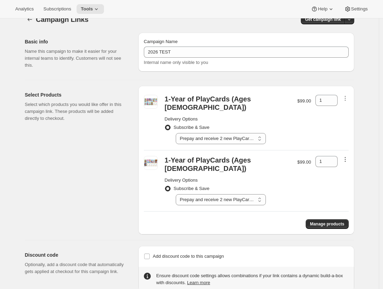
click at [347, 160] on icon "button" at bounding box center [345, 159] width 7 height 7
click at [346, 172] on span "Remove" at bounding box center [347, 172] width 17 height 5
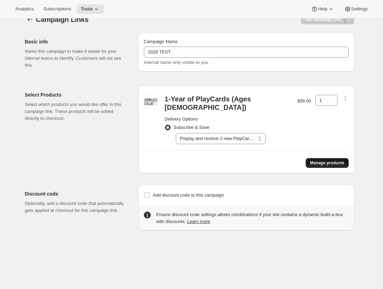
click at [318, 161] on span "Manage products" at bounding box center [327, 163] width 34 height 6
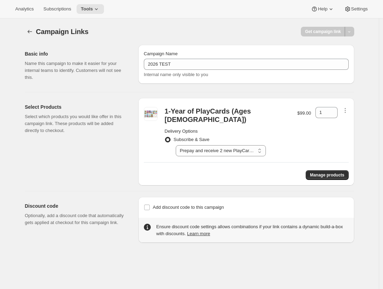
scroll to position [0, 0]
click at [347, 173] on button "Manage products" at bounding box center [327, 175] width 43 height 10
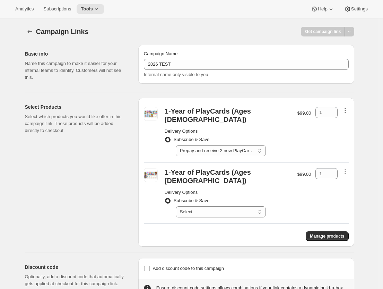
click at [345, 109] on icon "button" at bounding box center [345, 110] width 7 height 7
click at [345, 125] on span "Remove" at bounding box center [347, 123] width 17 height 5
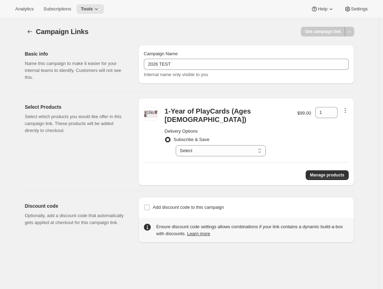
click at [349, 109] on icon "button" at bounding box center [345, 110] width 7 height 7
click at [349, 127] on span "Remove" at bounding box center [347, 123] width 17 height 7
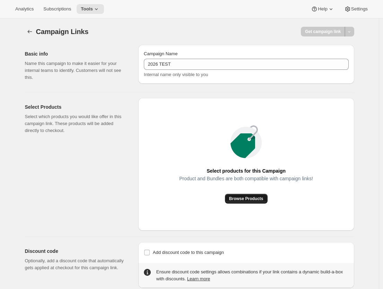
click at [250, 201] on span "Browse Products" at bounding box center [246, 199] width 34 height 6
click at [256, 203] on button "Browse Products" at bounding box center [246, 199] width 43 height 10
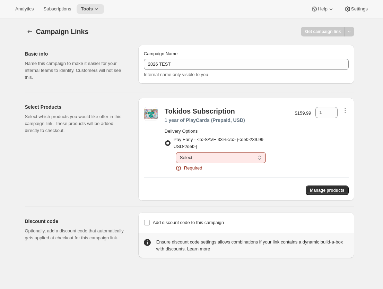
select select "gid://shopify/SellingPlan/2067169331"
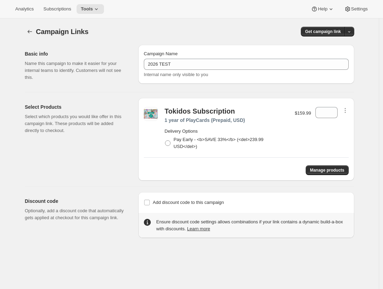
radio input "true"
type input "1"
select select "gid://shopify/SellingPlan/2067169331"
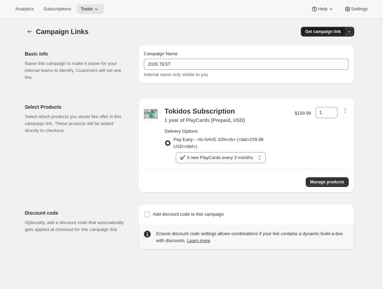
click at [329, 32] on span "Get campaign link" at bounding box center [323, 32] width 36 height 6
click at [336, 48] on span "Copy Link" at bounding box center [342, 45] width 20 height 5
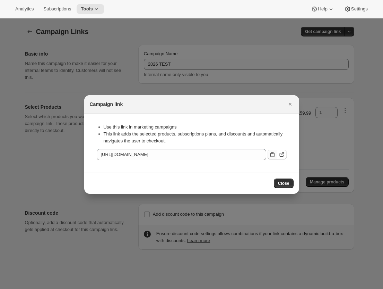
click at [271, 155] on icon ":rhj:" at bounding box center [272, 154] width 7 height 7
click at [291, 107] on icon "Close" at bounding box center [290, 104] width 7 height 7
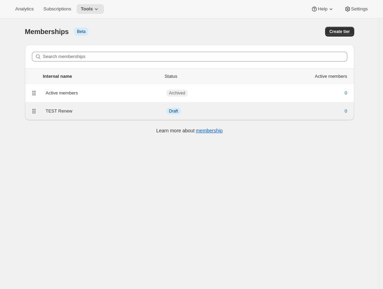
click at [59, 108] on div "TEST Renew" at bounding box center [106, 111] width 121 height 7
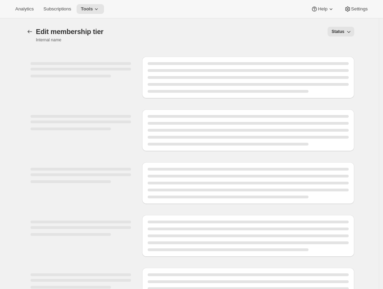
select select "variants"
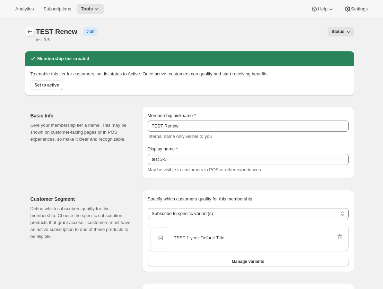
click at [33, 31] on icon "Memberships" at bounding box center [29, 31] width 7 height 7
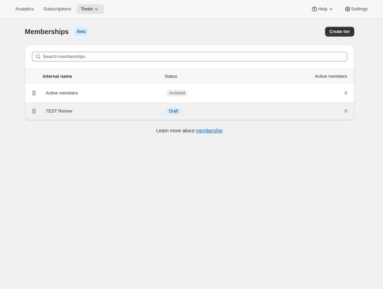
click at [83, 112] on div "TEST Renew" at bounding box center [106, 111] width 121 height 7
select select "variants"
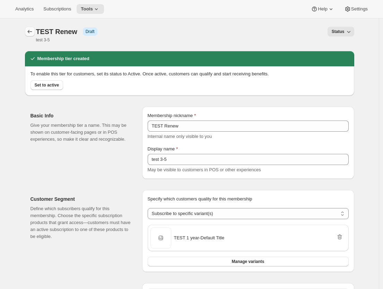
click at [32, 34] on icon "Memberships" at bounding box center [29, 31] width 7 height 7
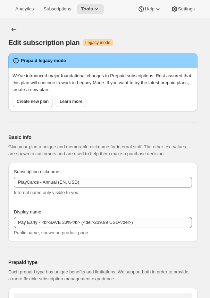
select select "MONTH"
select select "ENABLED"
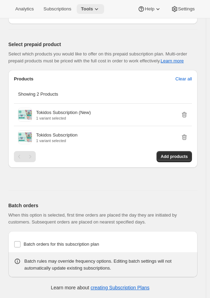
click at [82, 7] on span "Tools" at bounding box center [87, 9] width 12 height 6
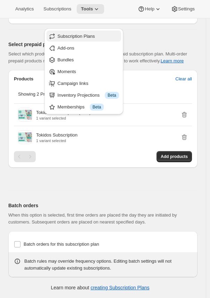
click at [86, 34] on span "Subscription Plans" at bounding box center [76, 36] width 37 height 5
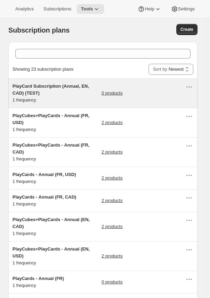
click at [156, 88] on div "0 products" at bounding box center [144, 93] width 84 height 21
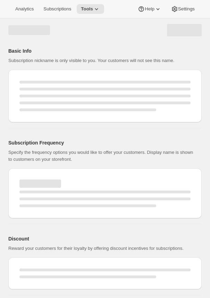
scroll to position [5, 0]
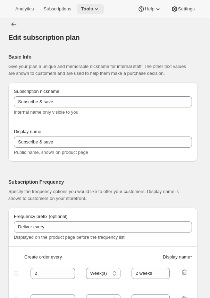
type input "PlayCard Subscription (Annual, EN, CAD) (TEST)"
type input "Pay Early - <b>SAVE 33%</b> (<del>239.99 CAD</del>)"
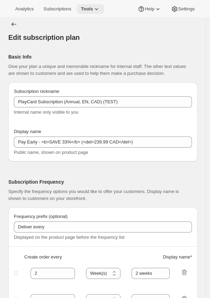
select select "ENABLED"
select select "MONTH"
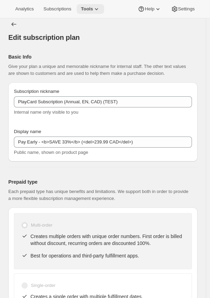
click at [96, 11] on button "Tools" at bounding box center [90, 9] width 27 height 10
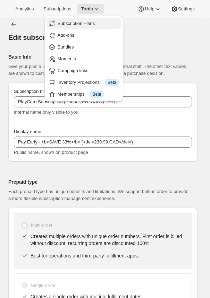
click at [92, 23] on span "Subscription Plans" at bounding box center [76, 23] width 37 height 5
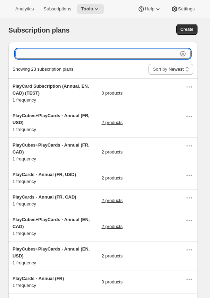
click at [89, 52] on input "text" at bounding box center [96, 54] width 163 height 10
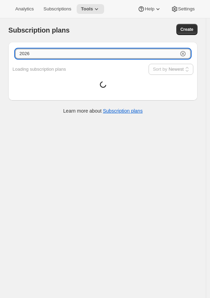
type input "2026"
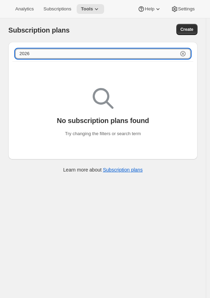
click at [184, 54] on icon "button" at bounding box center [182, 53] width 2 height 2
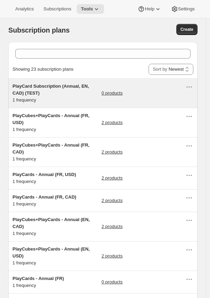
click at [71, 94] on h5 "PlayCard Subscription (Annual, EN, CAD) (TEST)" at bounding box center [55, 90] width 87 height 14
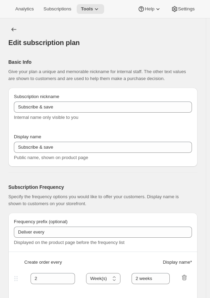
type input "PlayCard Subscription (Annual, EN, CAD) (TEST)"
type input "Pay Early - <b>SAVE 33%</b> (<del>239.99 CAD</del>)"
select select "ENABLED"
select select "MONTH"
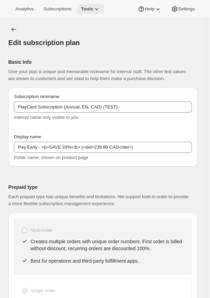
click at [81, 11] on span "Tools" at bounding box center [87, 9] width 12 height 6
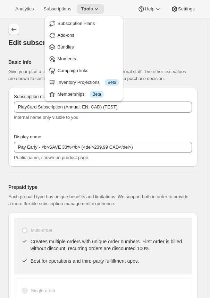
click at [8, 28] on button "Subscription plans" at bounding box center [13, 29] width 11 height 11
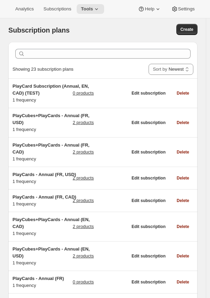
click at [143, 70] on div "Showing 23 subscription plans" at bounding box center [77, 69] width 130 height 7
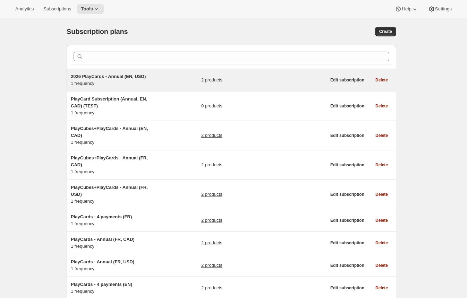
select select "UPDATED_AT|1"
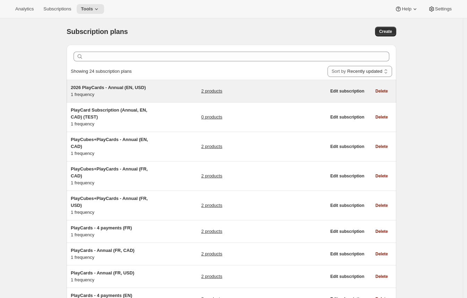
click at [135, 87] on span "2026 PlayCards - Annual (EN, USD)" at bounding box center [108, 87] width 75 height 5
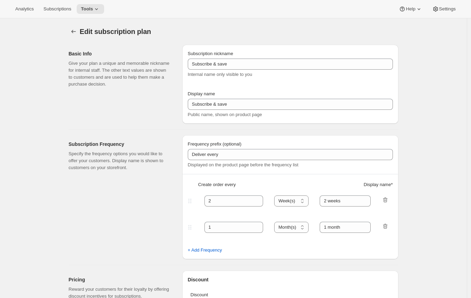
type input "2026 PlayCards - Annual (EN, USD)"
type input "Pay Early - <b>SAVE 33%</b> (<del>239.99 USD</del>)"
select select "ENABLED"
select select "MONTH"
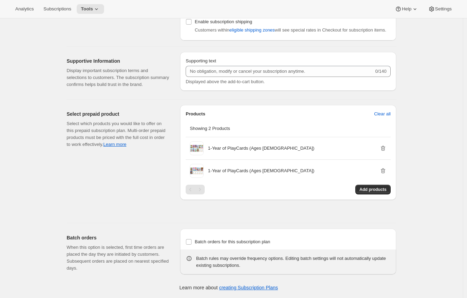
scroll to position [602, 0]
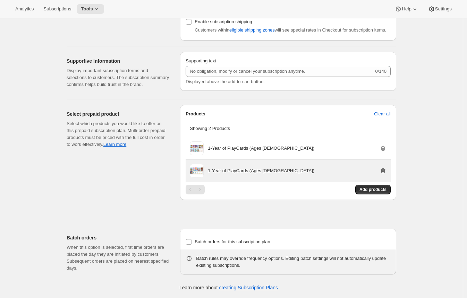
click at [210, 174] on icon "button" at bounding box center [383, 171] width 5 height 5
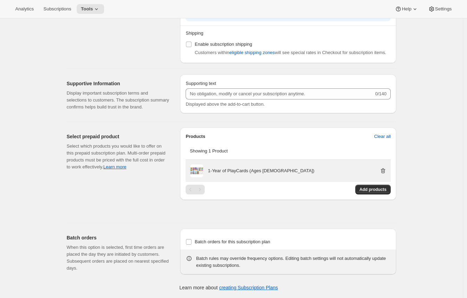
click at [210, 172] on icon "button" at bounding box center [383, 171] width 5 height 5
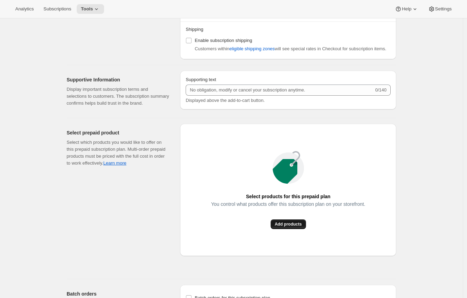
click at [210, 229] on button "Add products" at bounding box center [288, 225] width 35 height 10
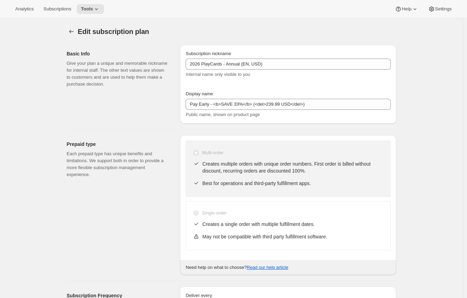
scroll to position [0, 0]
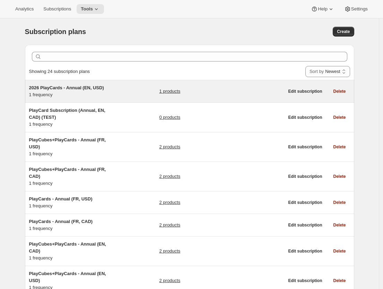
click at [125, 93] on div "2026 PlayCards - Annual (EN, USD) 1 frequency 1 products" at bounding box center [156, 91] width 255 height 14
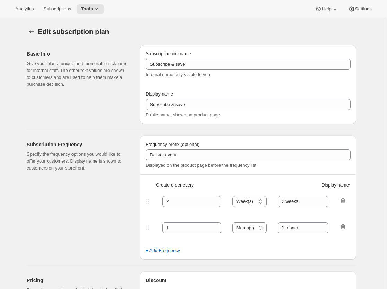
type input "2026 PlayCards - Annual (EN, USD)"
type input "Pay Early - <b>SAVE 33%</b> (<del>239.99 USD</del>)"
select select "ENABLED"
select select "MONTH"
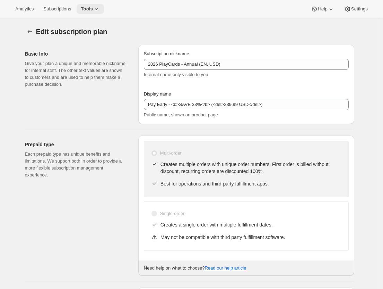
click at [93, 10] on icon at bounding box center [96, 9] width 7 height 7
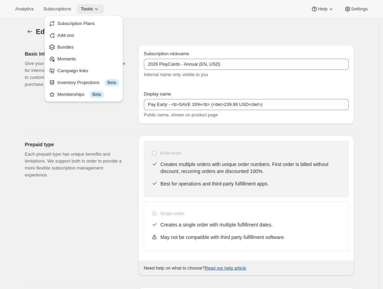
click at [93, 10] on icon at bounding box center [96, 9] width 7 height 7
